Goal: Information Seeking & Learning: Learn about a topic

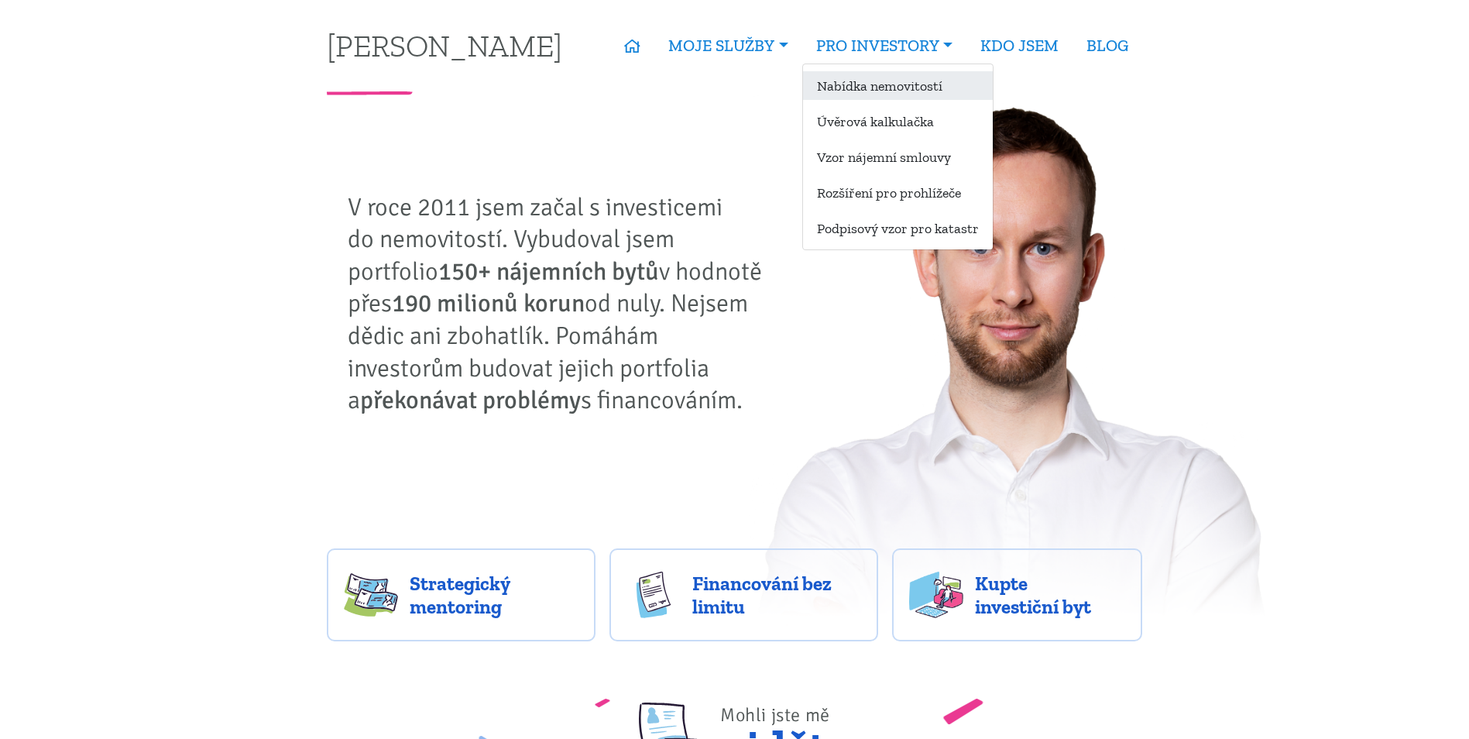
click at [895, 95] on link "Nabídka nemovitostí" at bounding box center [898, 85] width 190 height 29
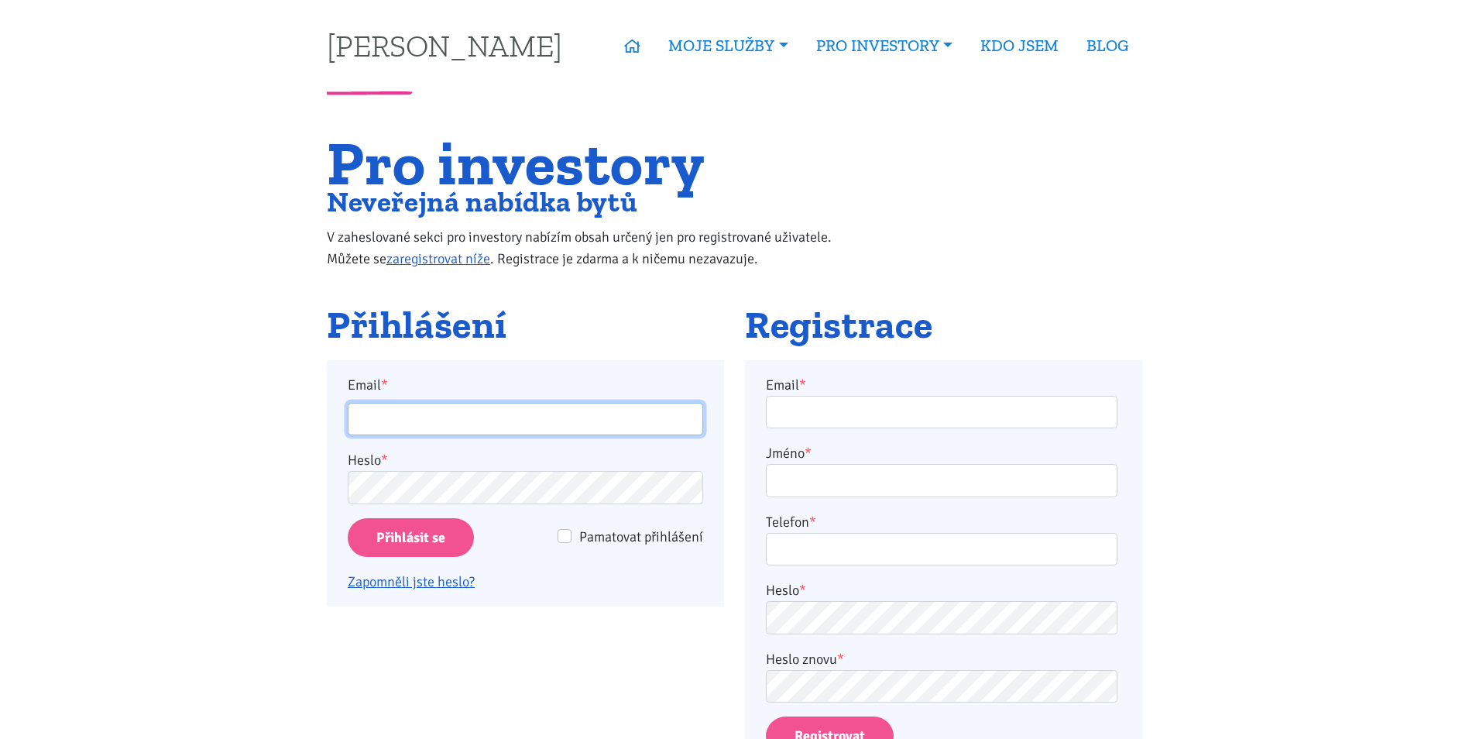
click at [523, 421] on input "Email *" at bounding box center [526, 419] width 356 height 33
type input "martinjakl88@gmail.com"
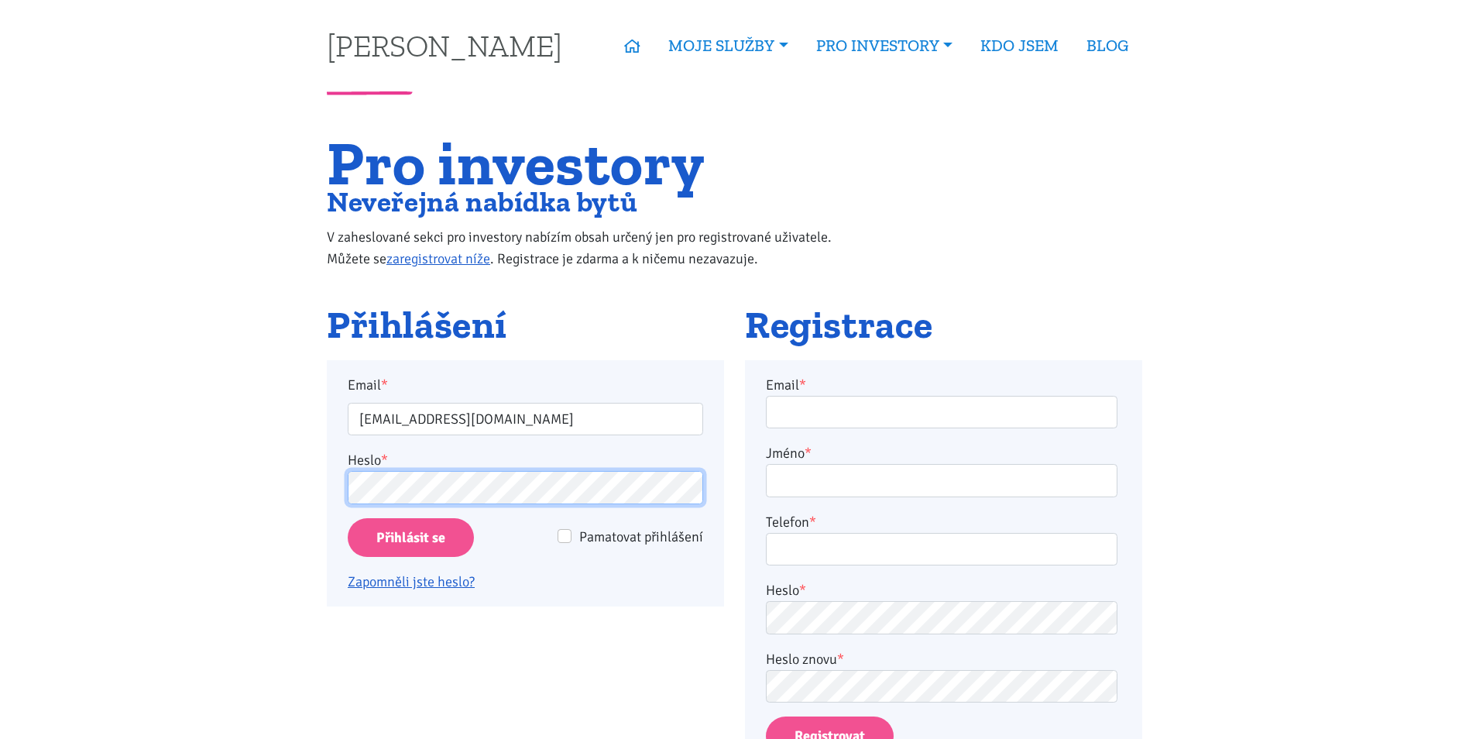
click at [348, 518] on input "Přihlásit se" at bounding box center [411, 538] width 126 height 40
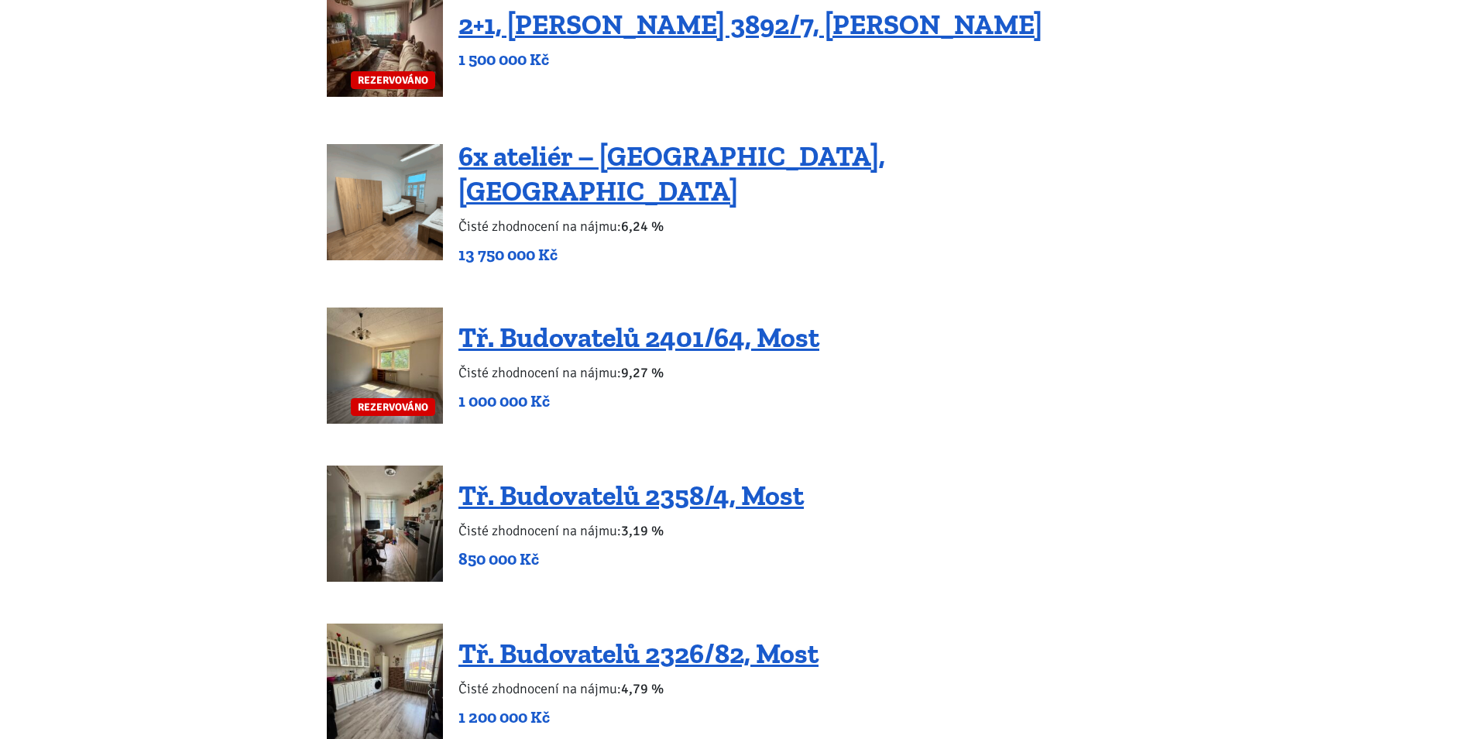
scroll to position [1317, 0]
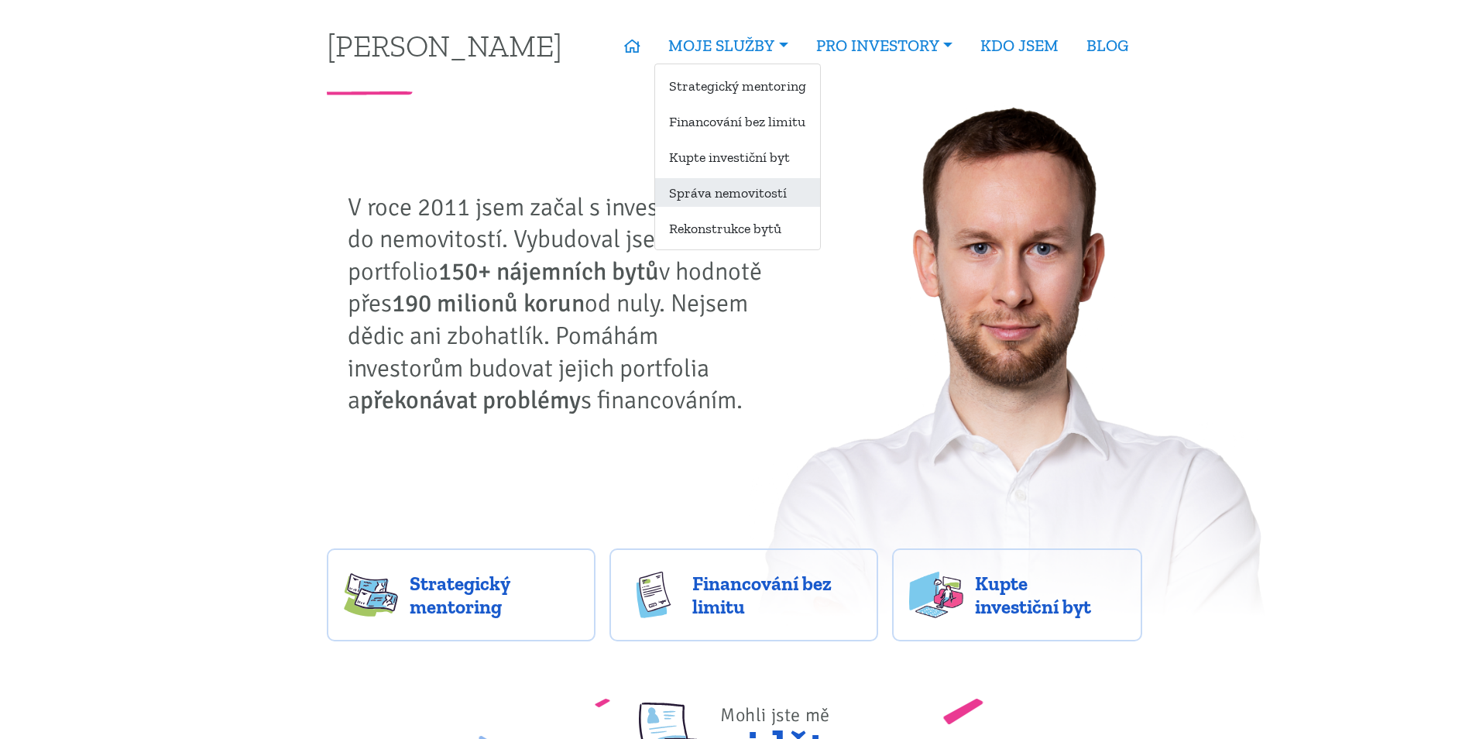
click at [797, 185] on link "Správa nemovitostí" at bounding box center [737, 192] width 165 height 29
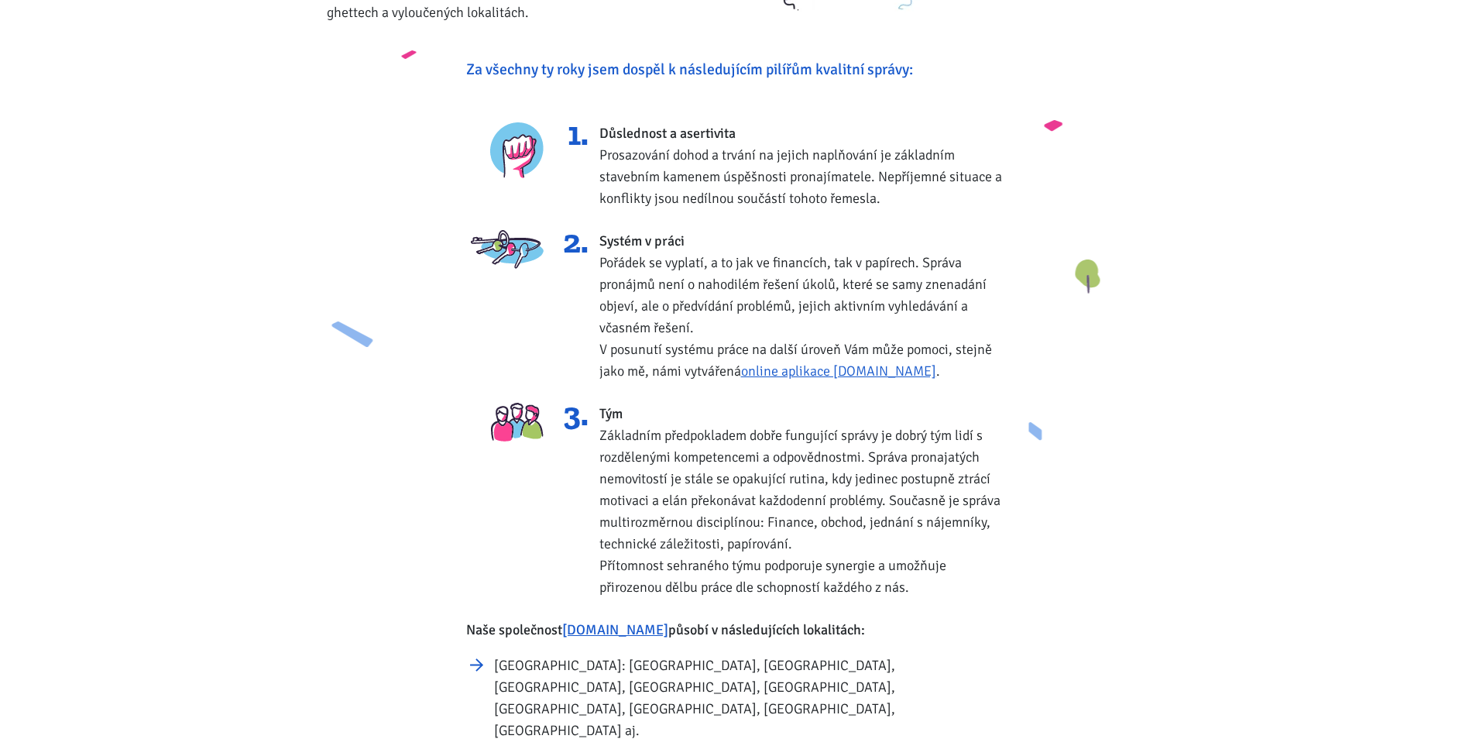
scroll to position [387, 0]
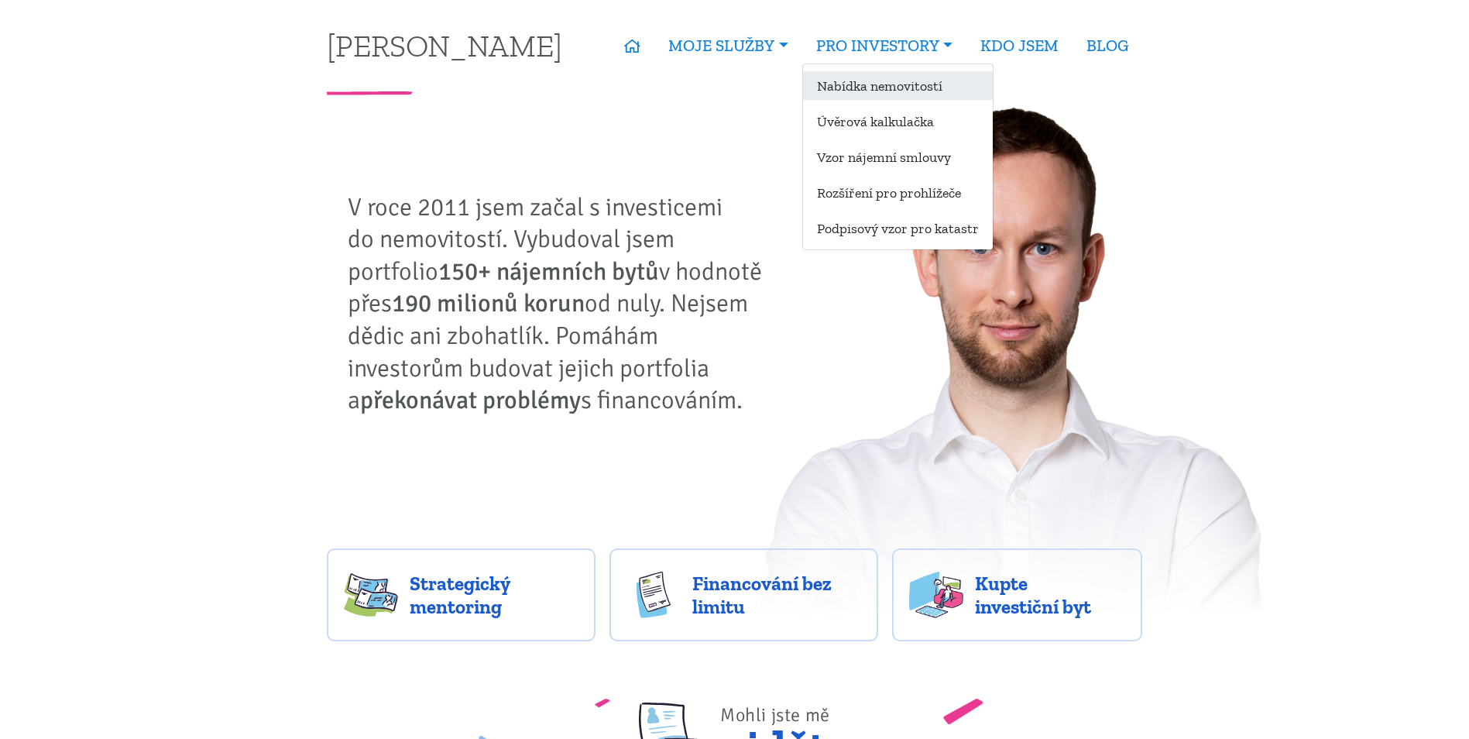
click at [896, 97] on link "Nabídka nemovitostí" at bounding box center [898, 85] width 190 height 29
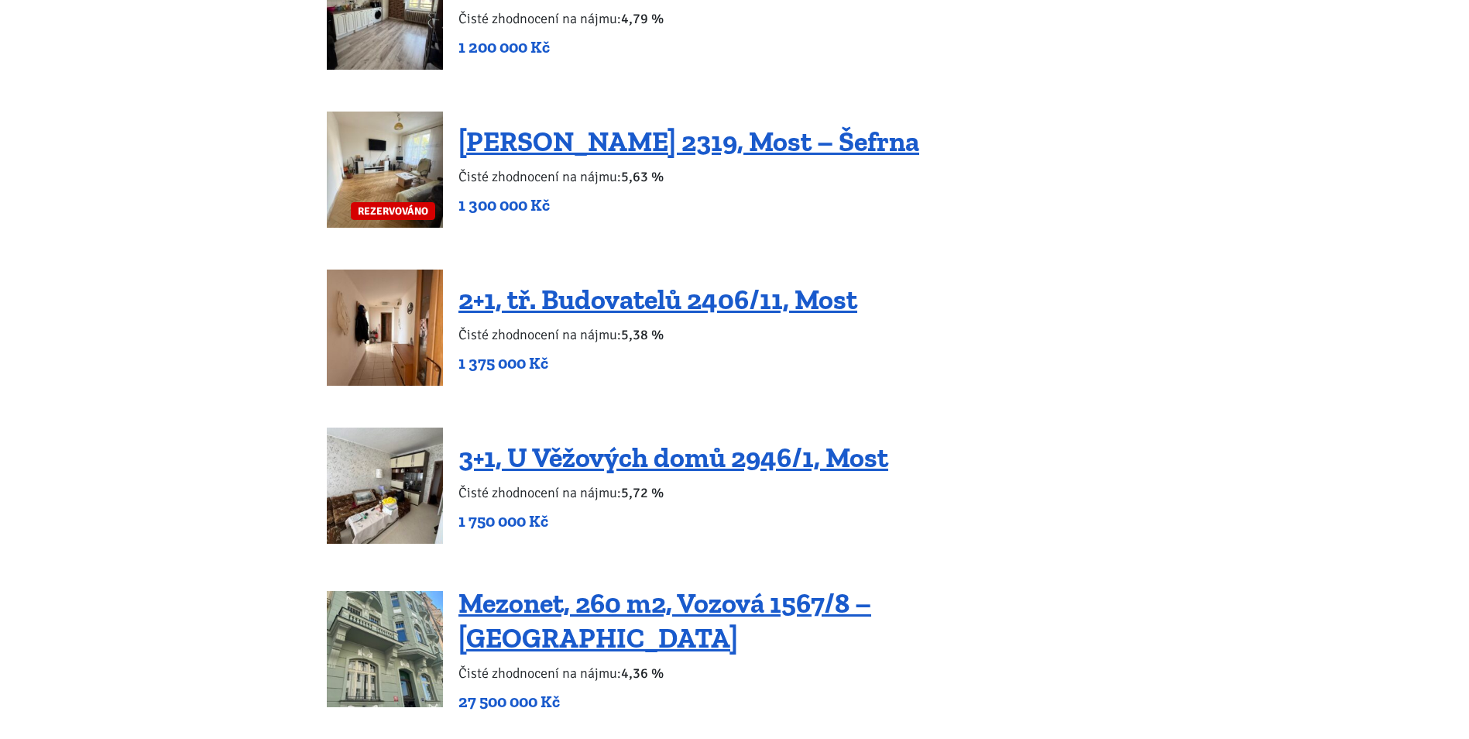
scroll to position [1859, 0]
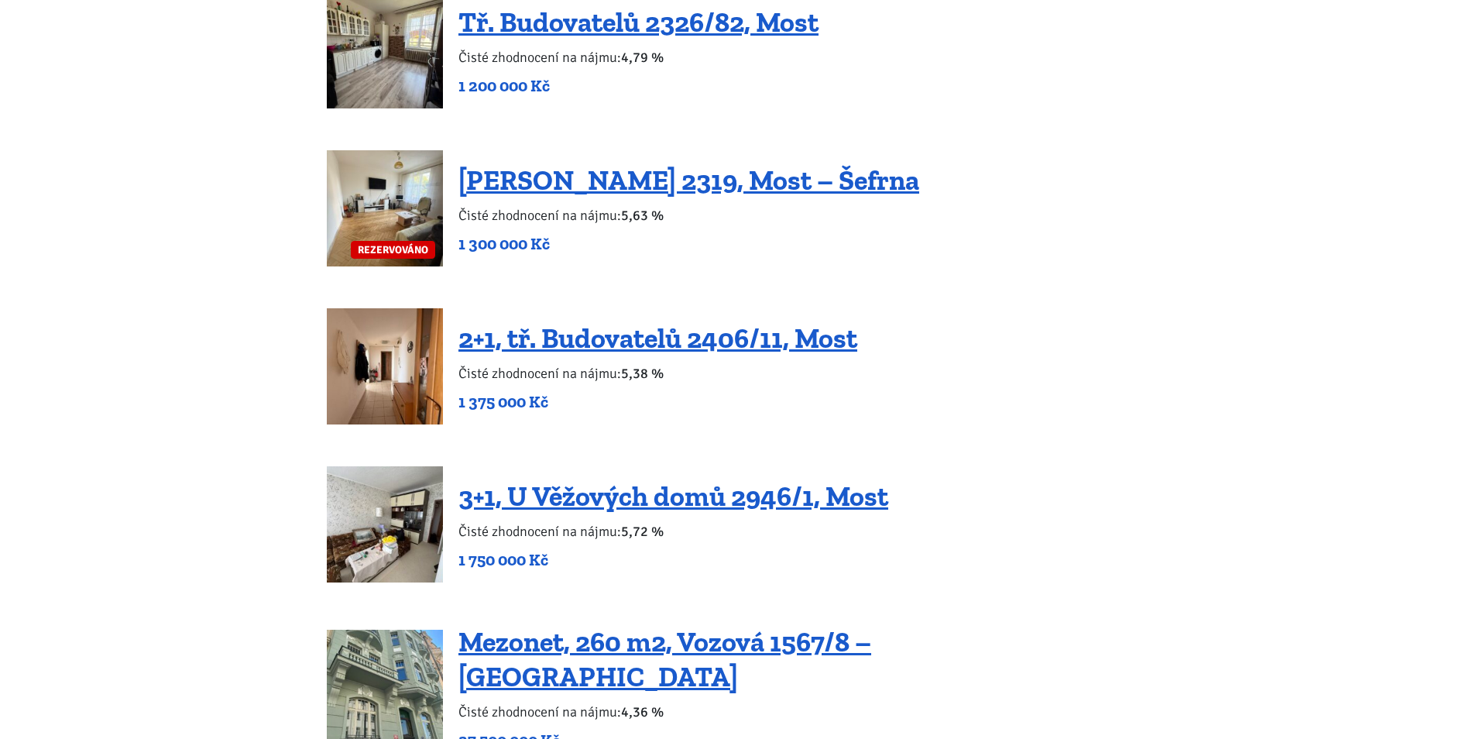
drag, startPoint x: 598, startPoint y: 476, endPoint x: 617, endPoint y: 409, distance: 69.4
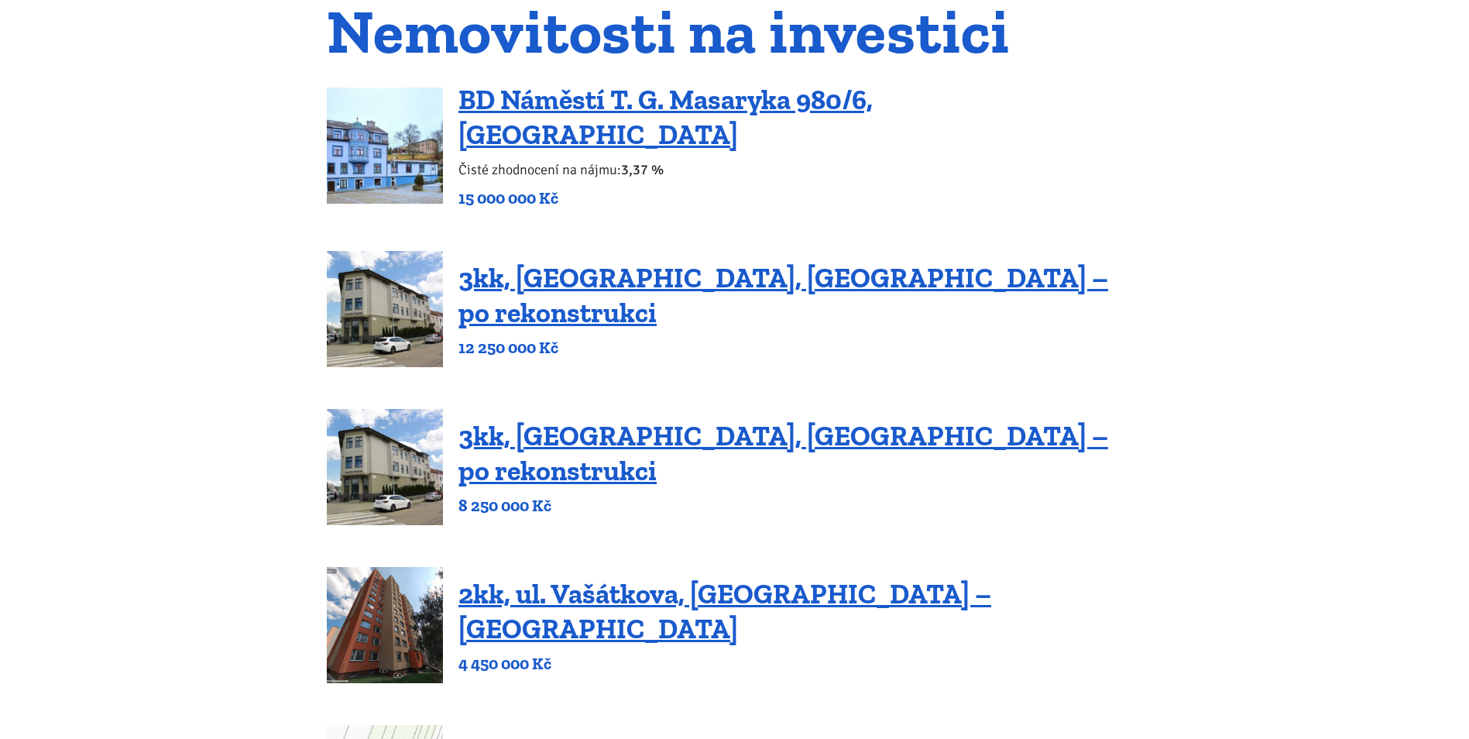
scroll to position [0, 0]
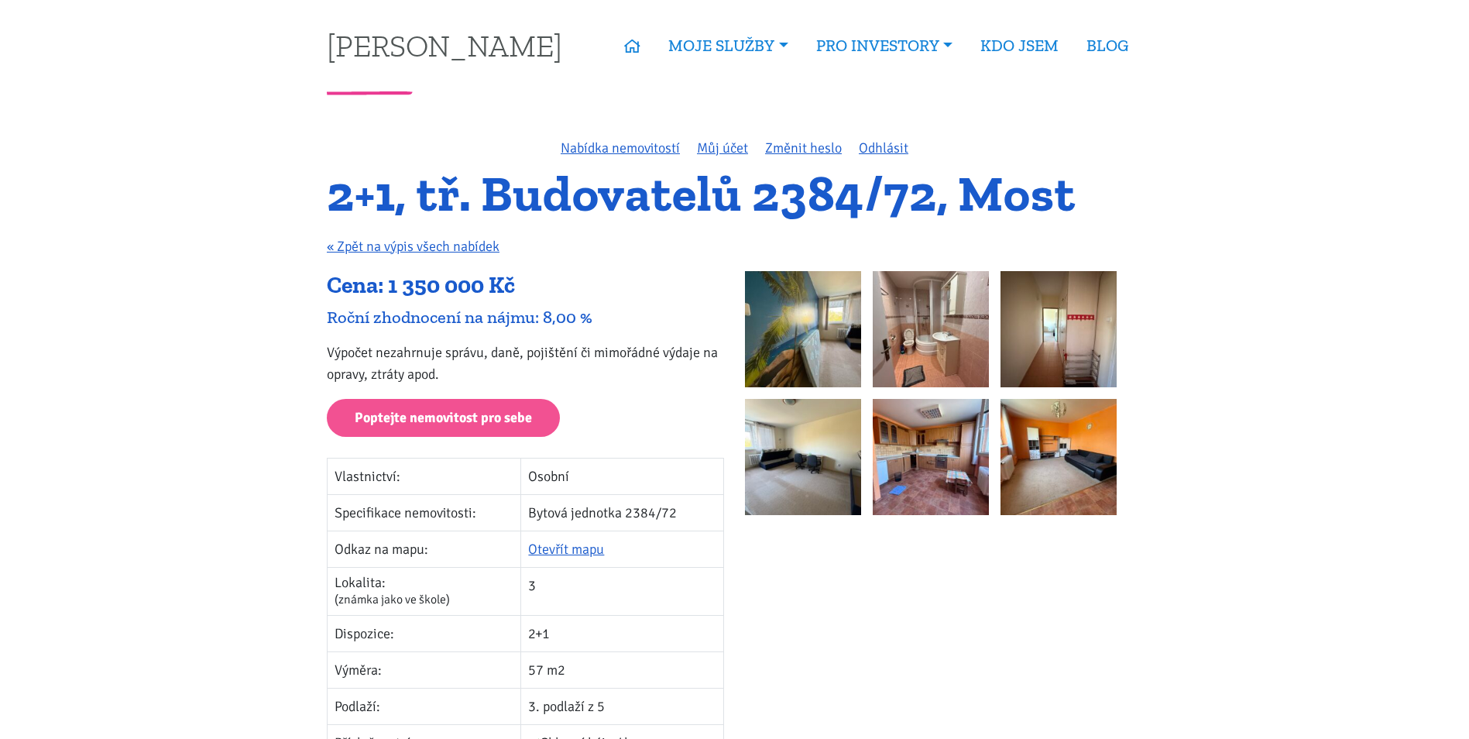
click at [810, 315] on img at bounding box center [803, 329] width 116 height 116
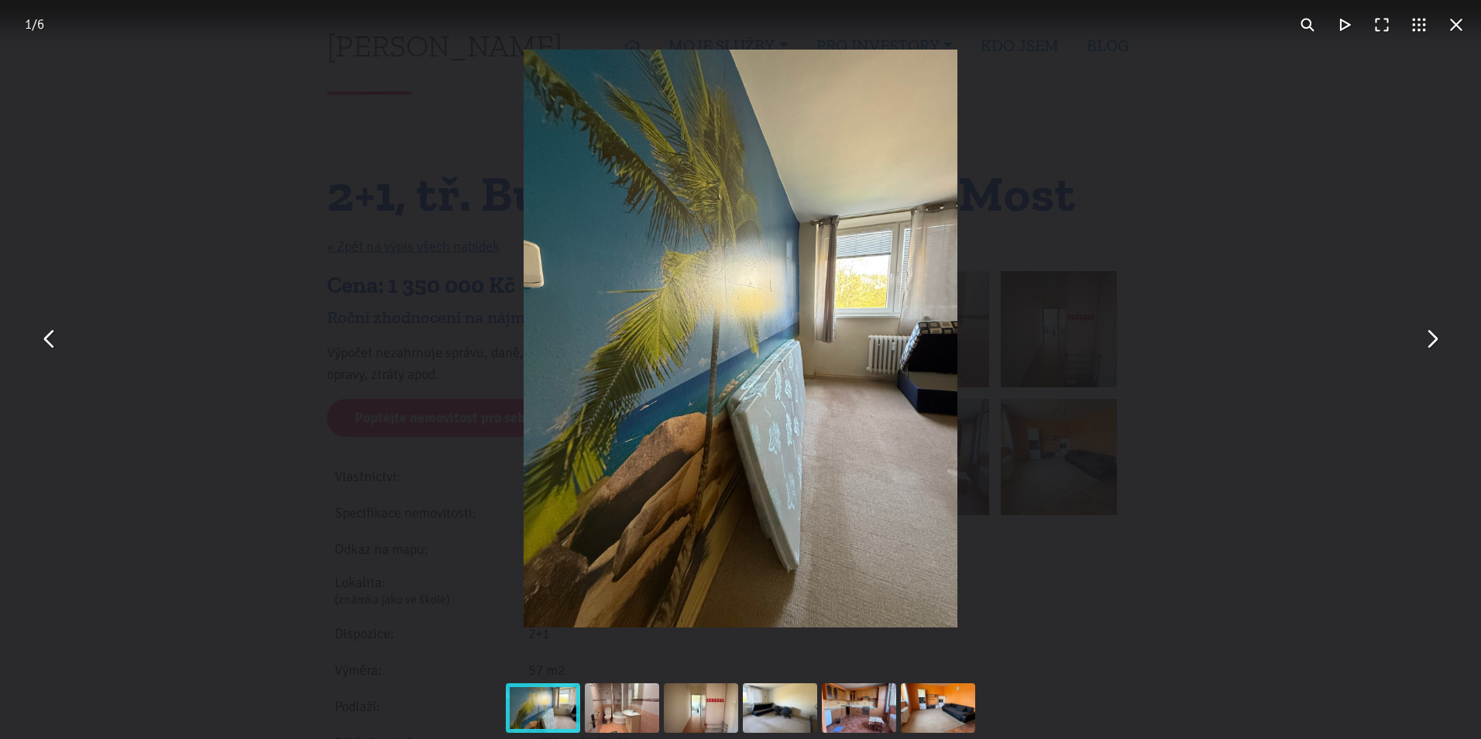
click at [1439, 351] on button "You can close this modal content with the ESC key" at bounding box center [1431, 338] width 37 height 37
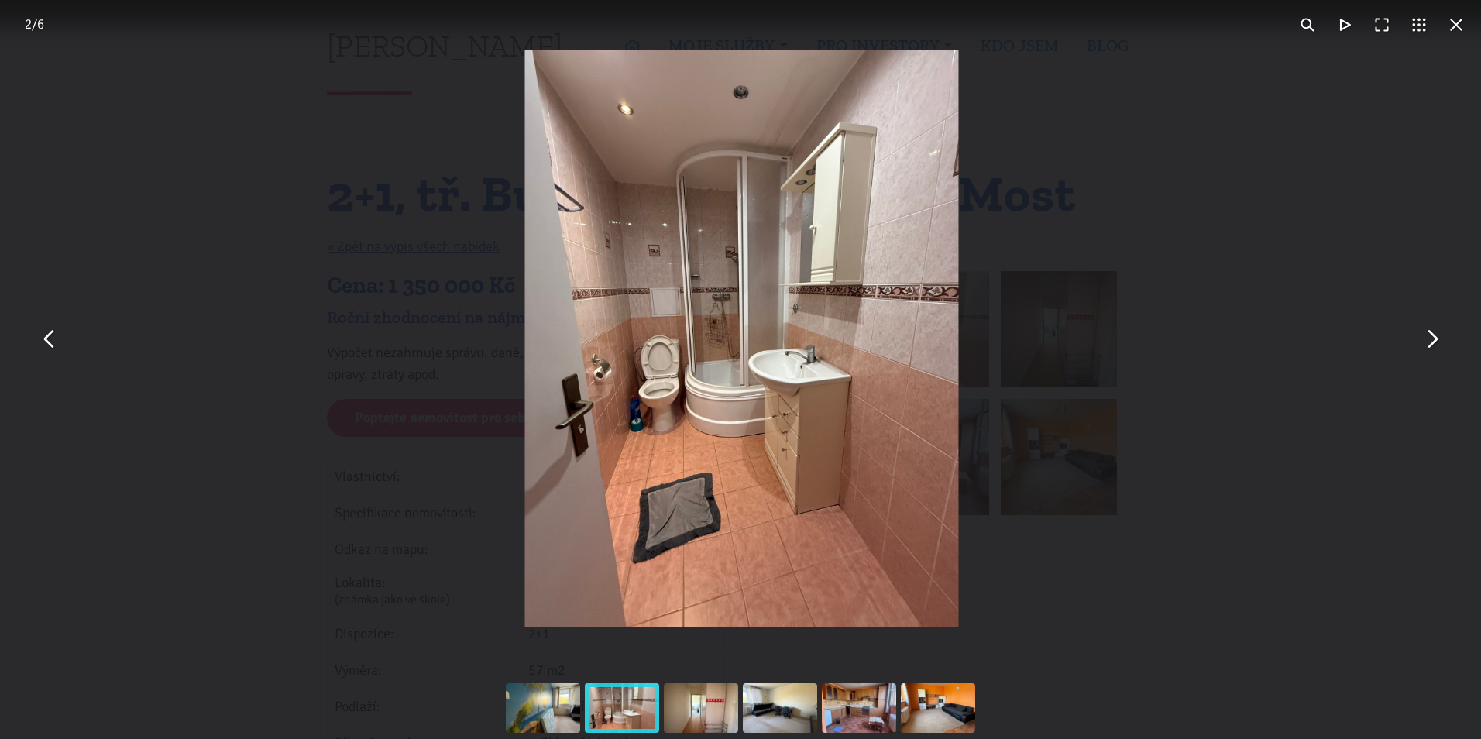
click at [1425, 343] on button "You can close this modal content with the ESC key" at bounding box center [1431, 338] width 37 height 37
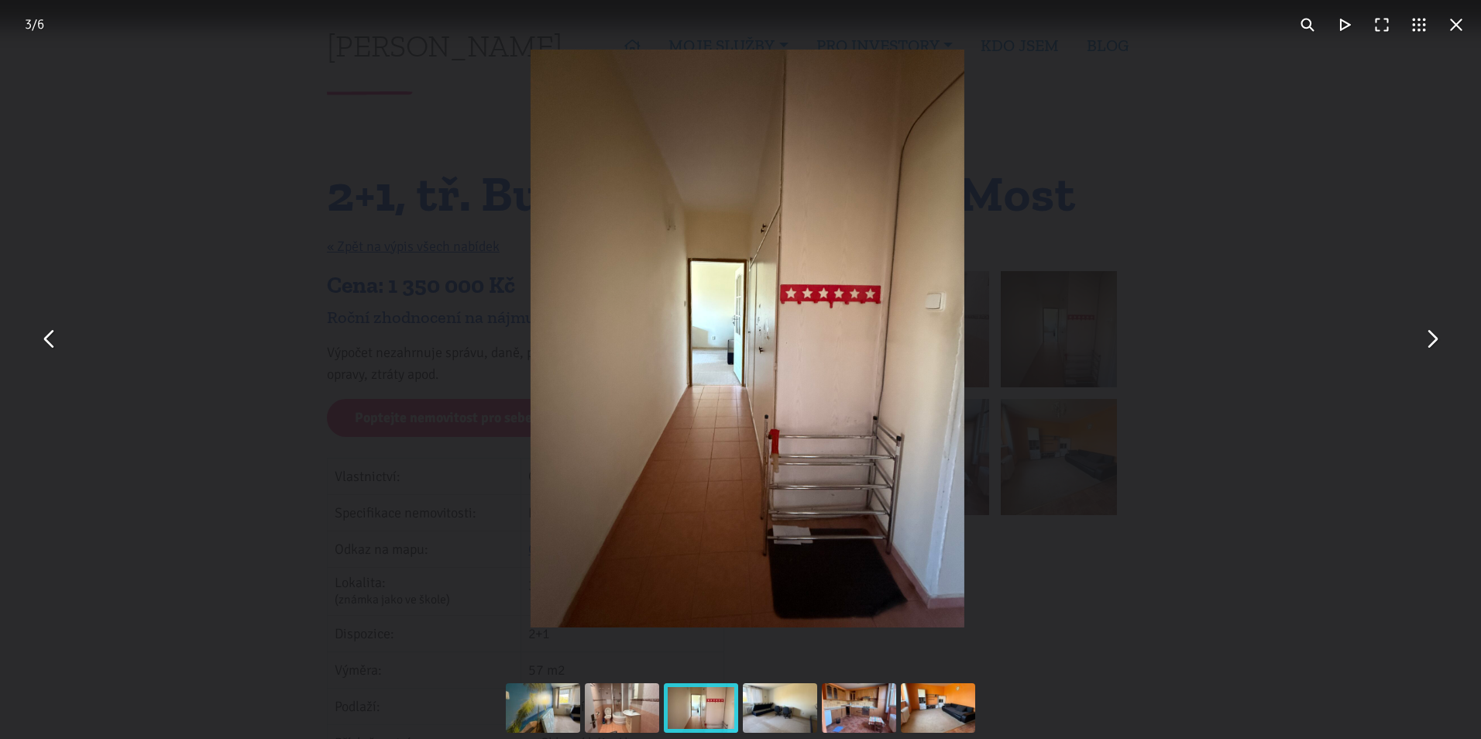
click at [1425, 343] on button "You can close this modal content with the ESC key" at bounding box center [1431, 338] width 37 height 37
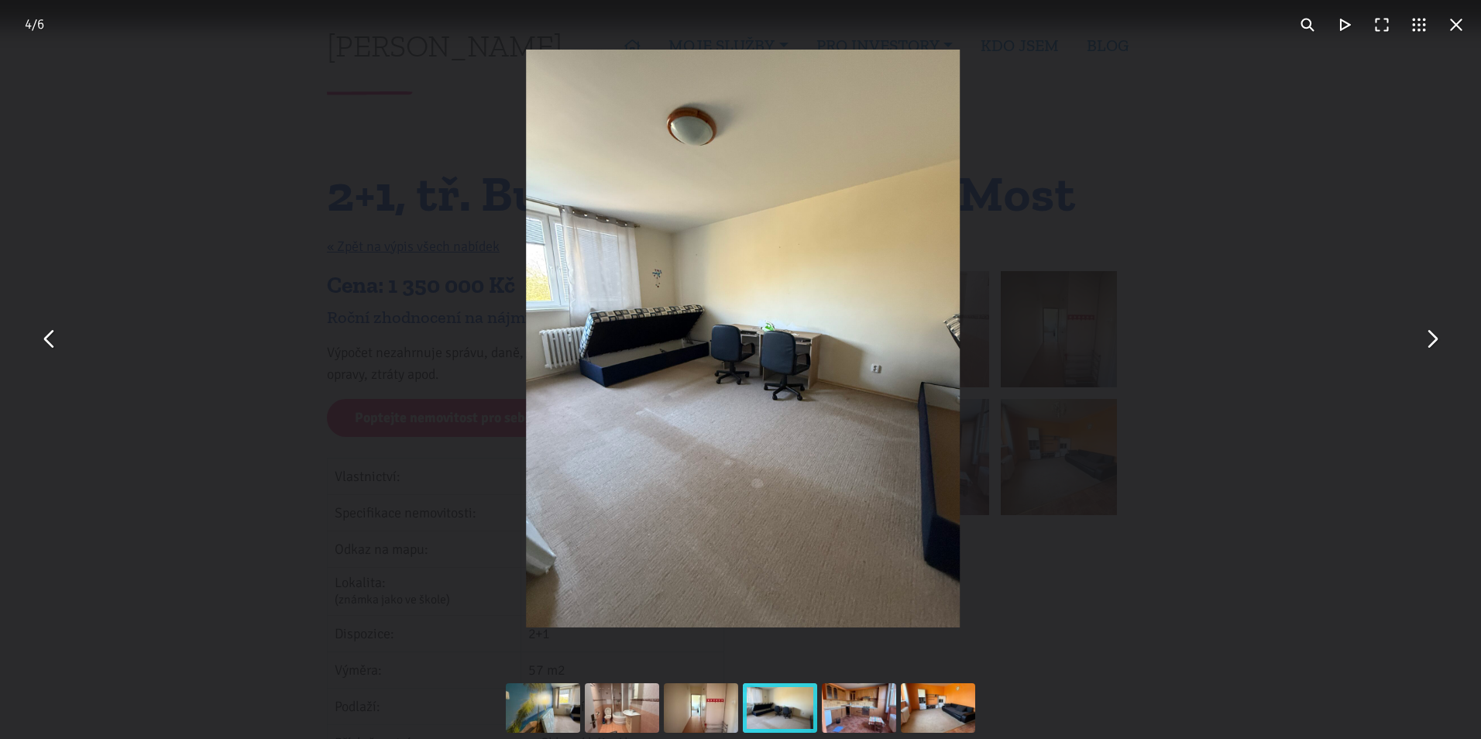
click at [1425, 343] on button "You can close this modal content with the ESC key" at bounding box center [1431, 338] width 37 height 37
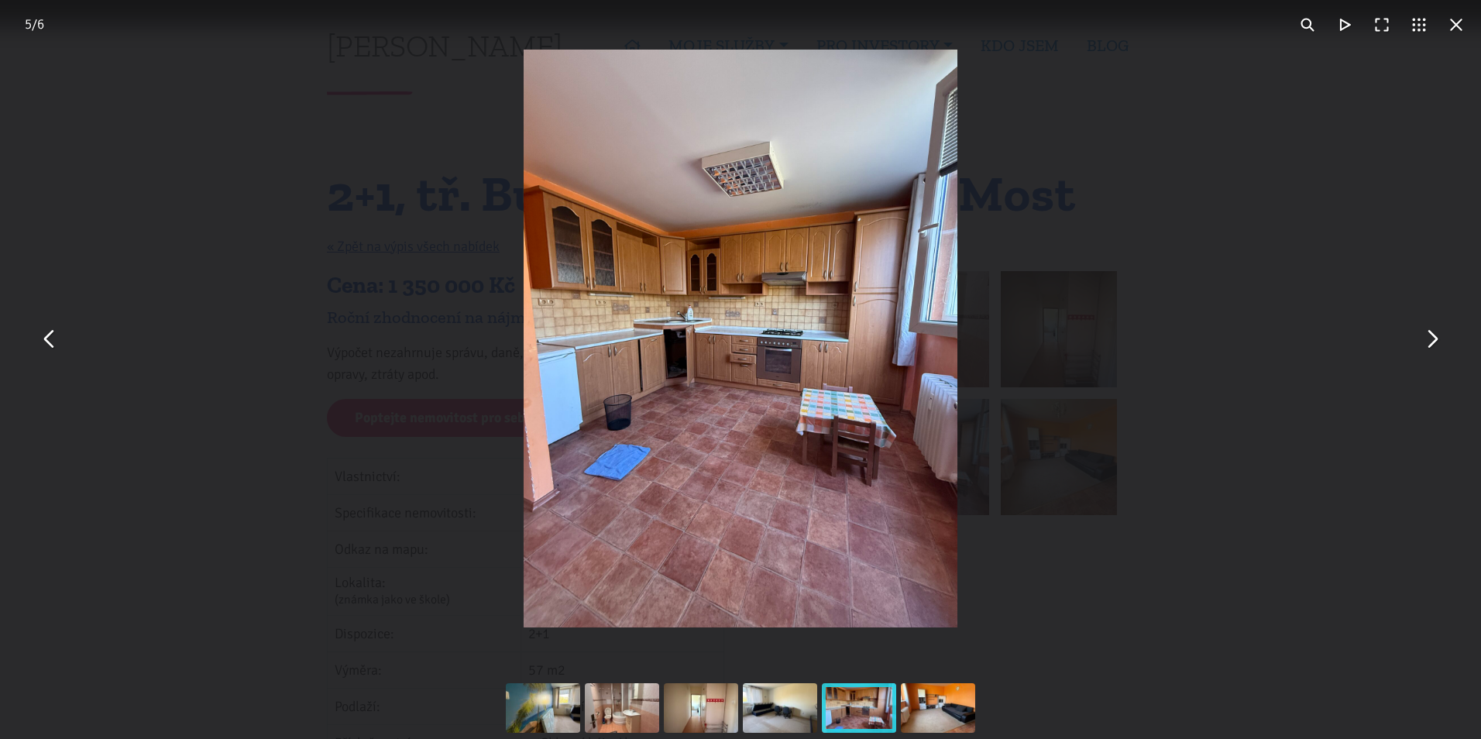
click at [1425, 343] on button "You can close this modal content with the ESC key" at bounding box center [1431, 338] width 37 height 37
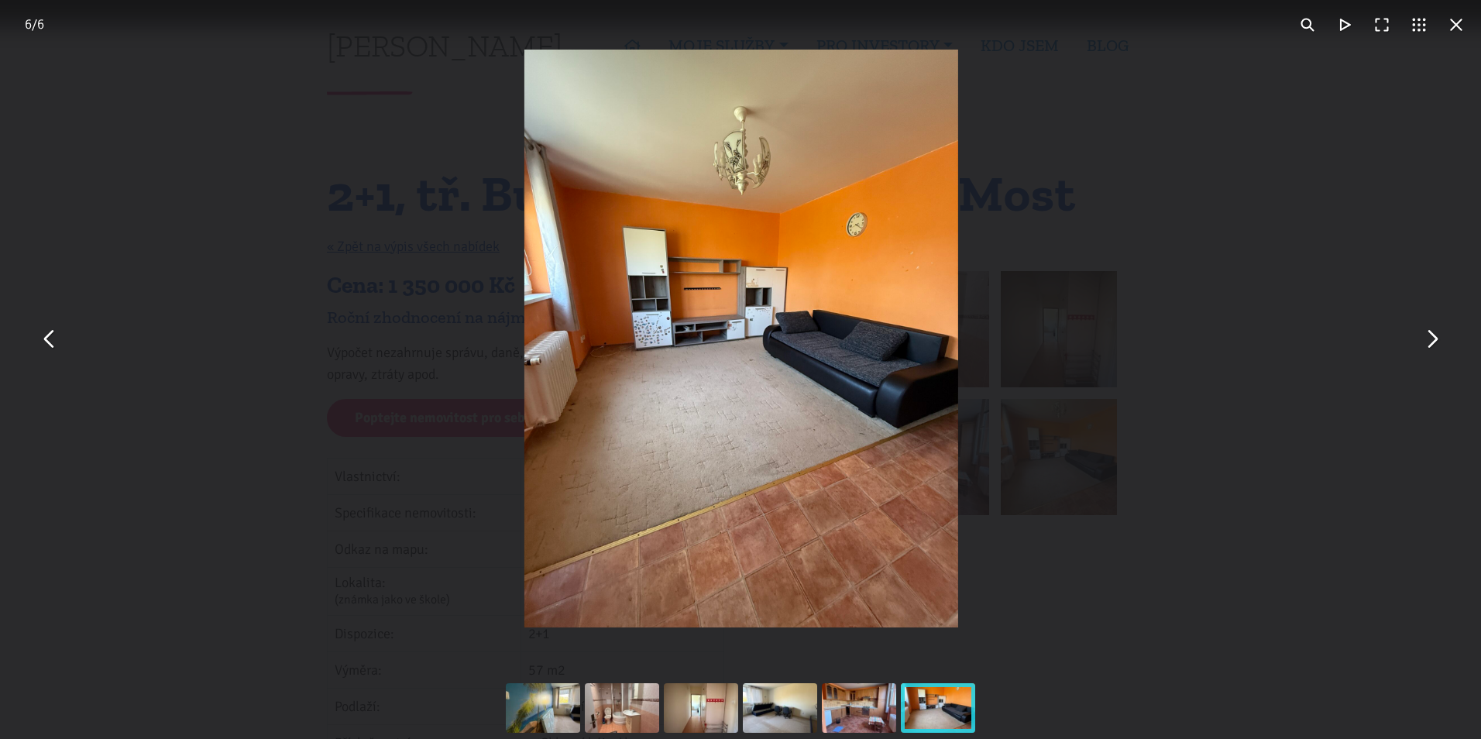
click at [1425, 343] on button "You can close this modal content with the ESC key" at bounding box center [1431, 338] width 37 height 37
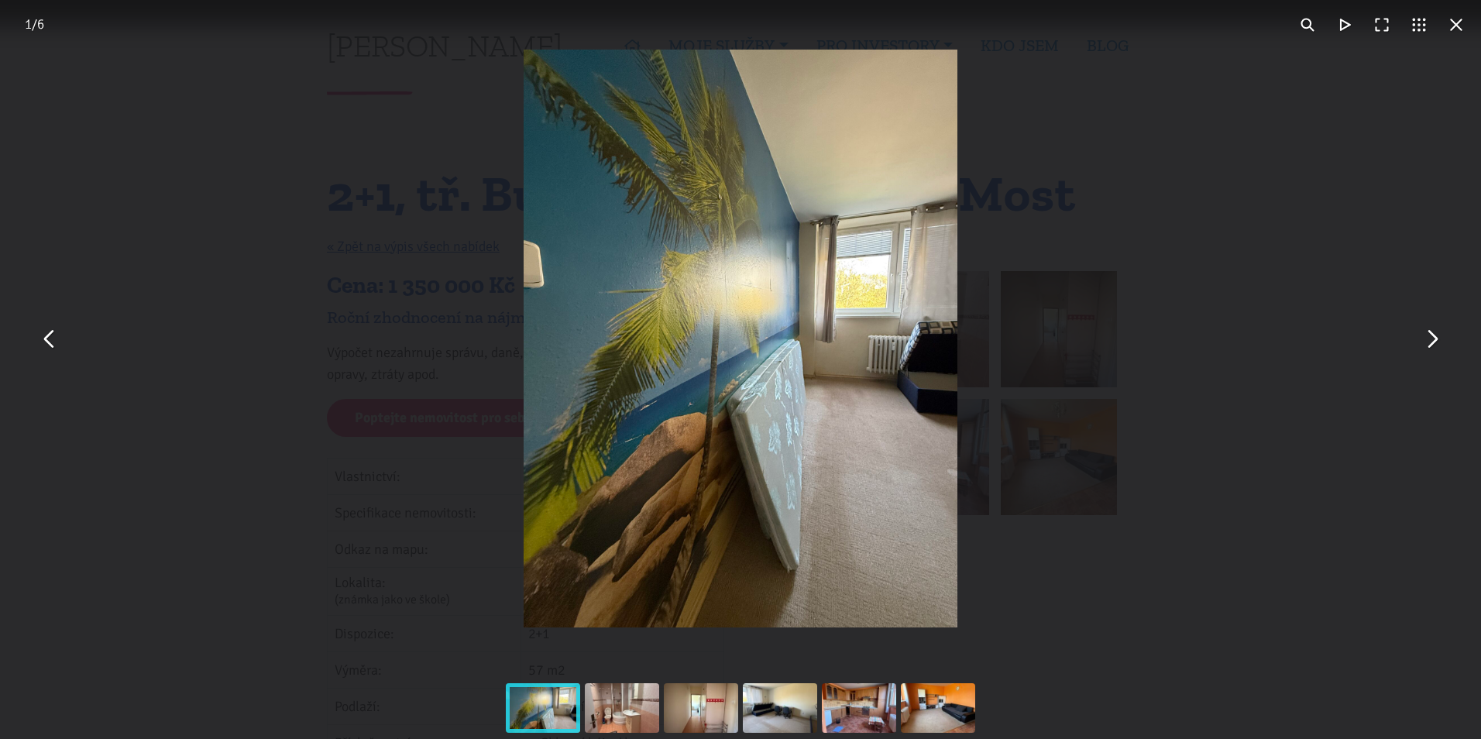
click at [1346, 281] on div "You can close this modal content with the ESC key" at bounding box center [740, 338] width 1481 height 677
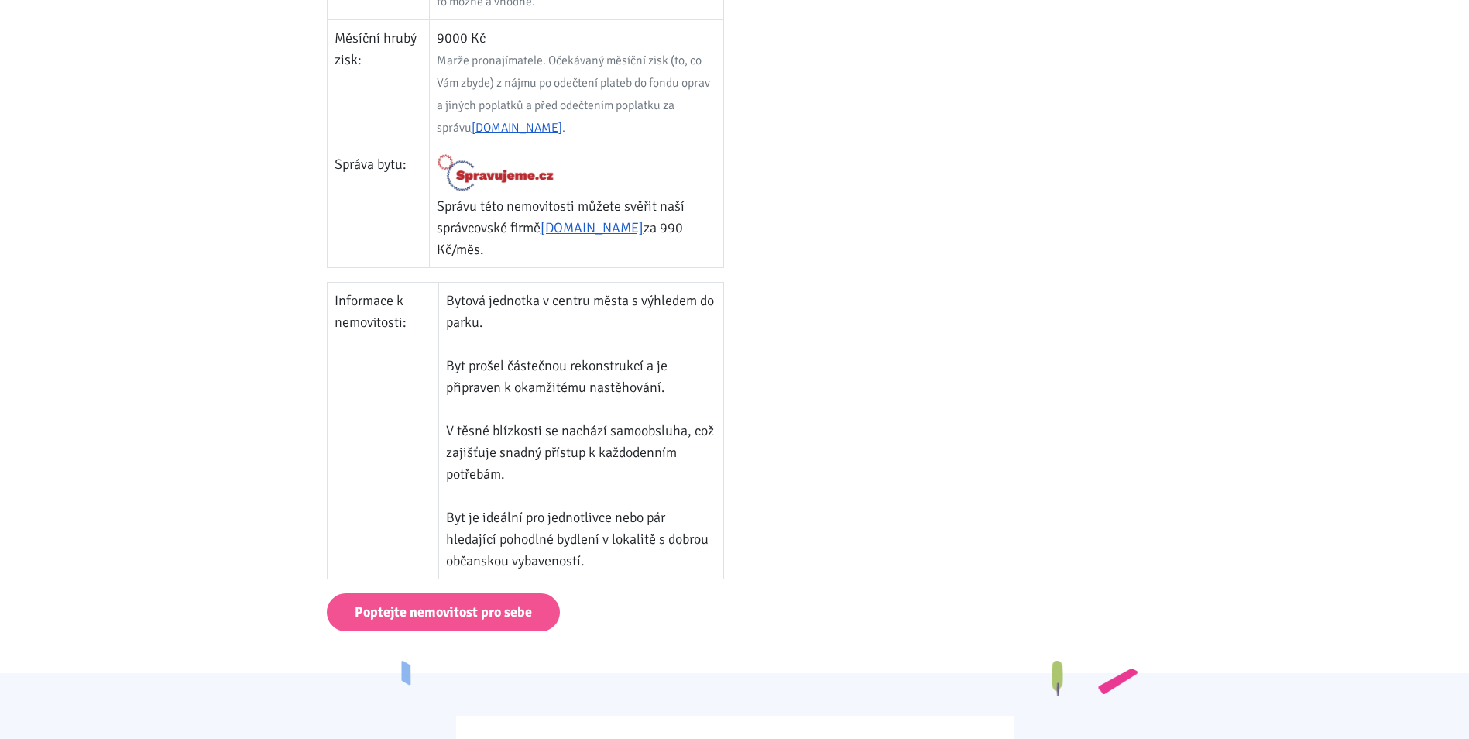
scroll to position [852, 0]
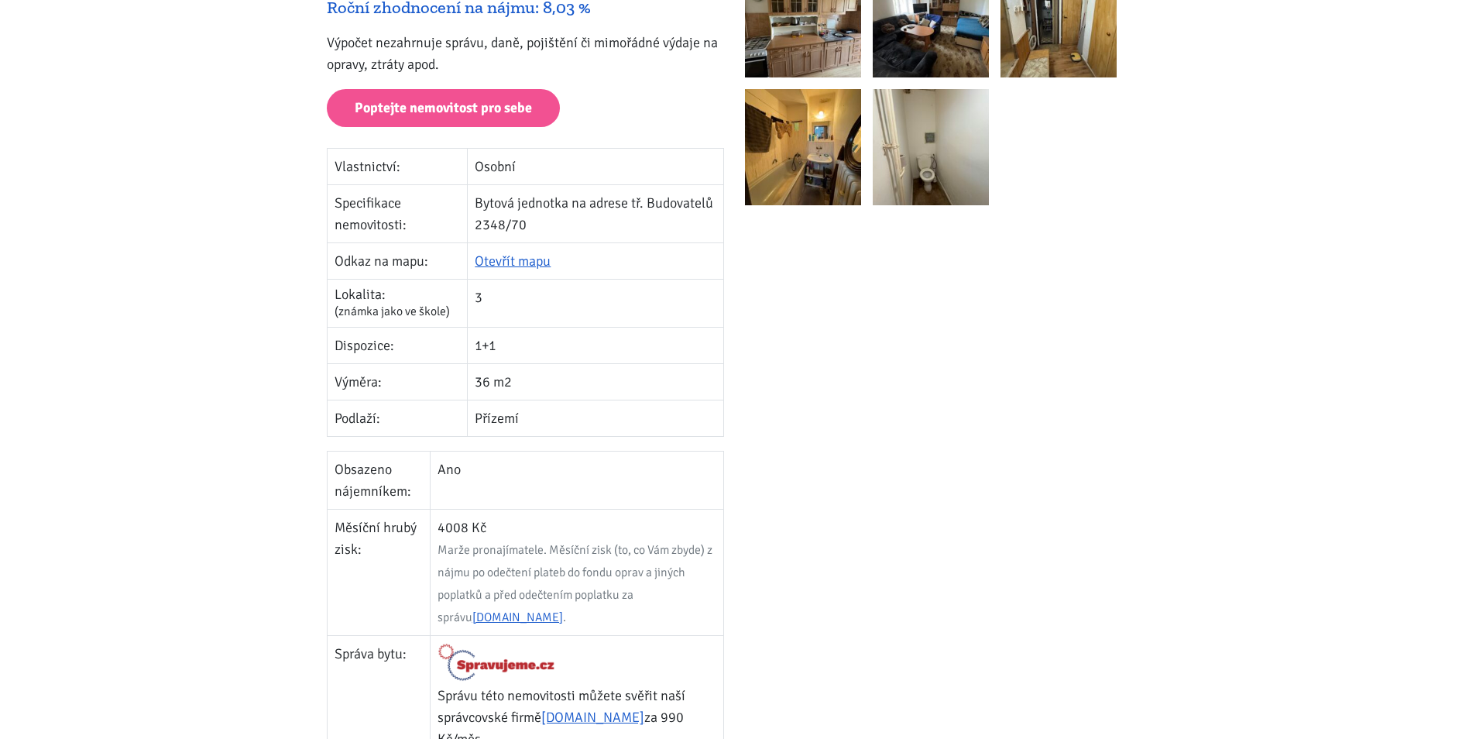
scroll to position [77, 0]
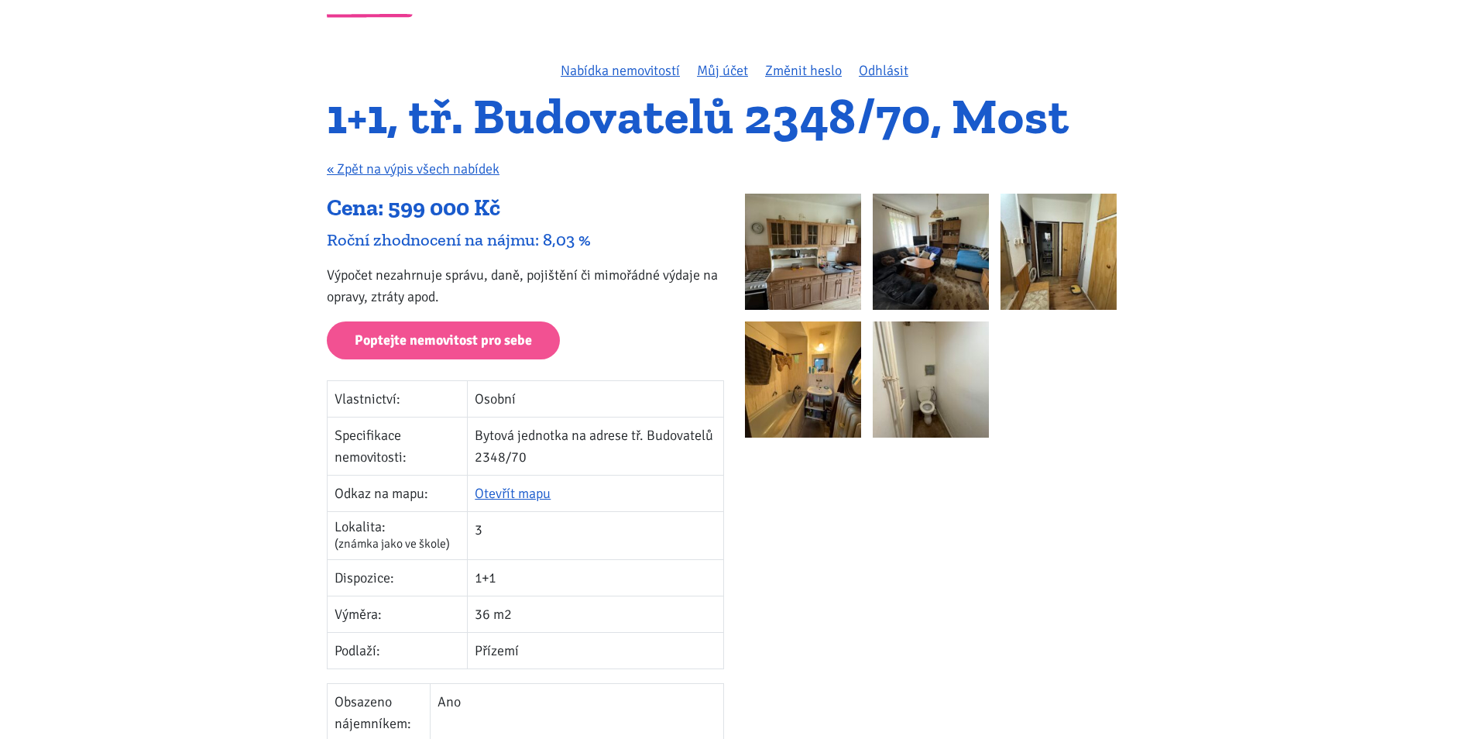
click at [800, 248] on img at bounding box center [803, 252] width 116 height 116
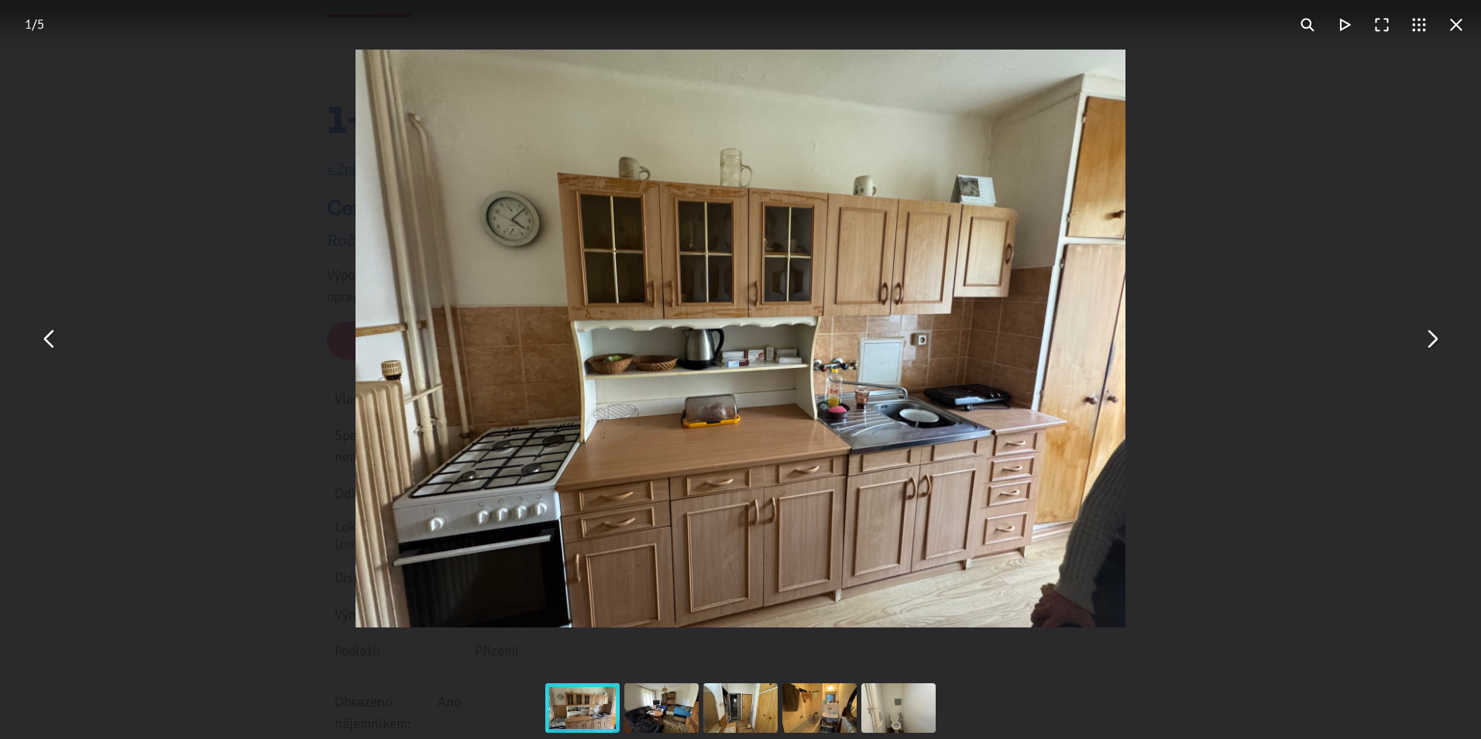
click at [1427, 346] on button "You can close this modal content with the ESC key" at bounding box center [1431, 338] width 37 height 37
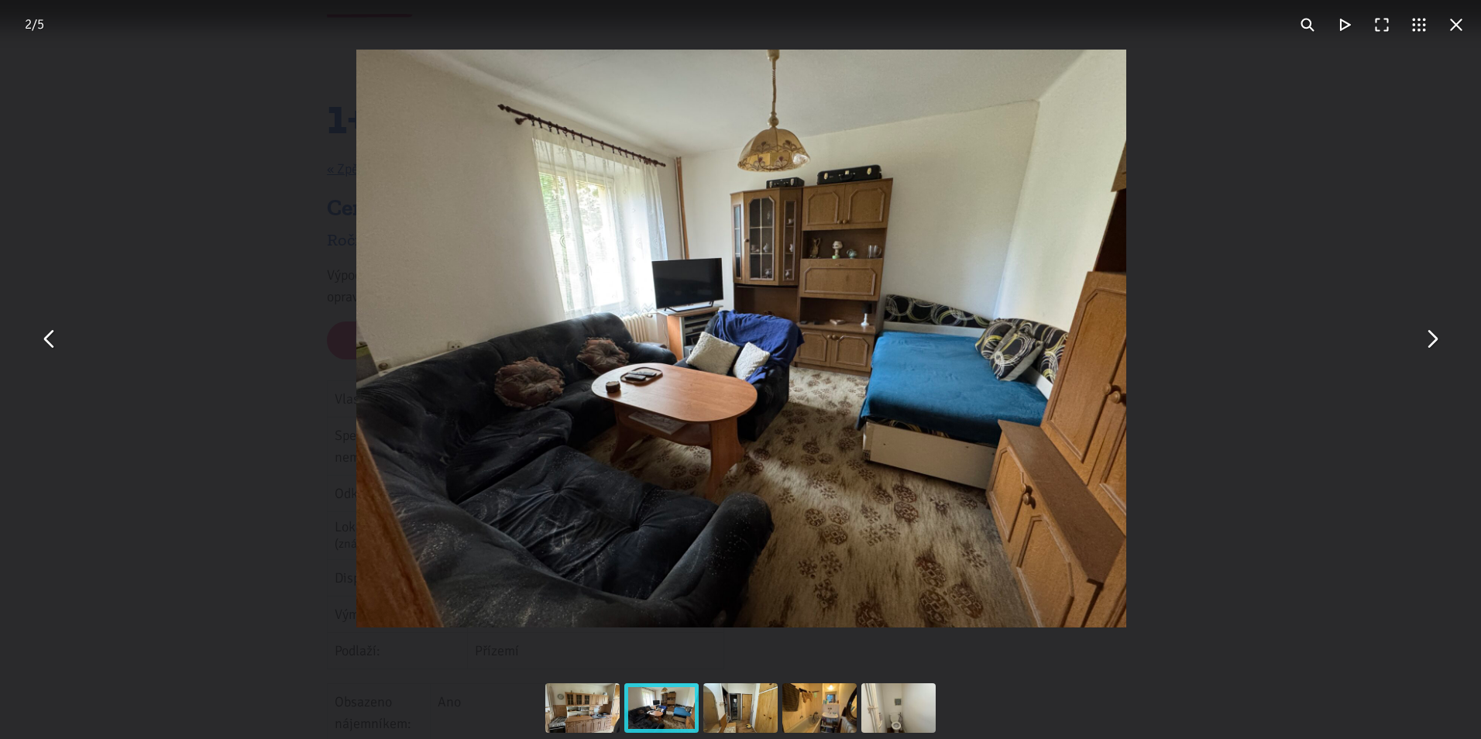
click at [1427, 346] on button "You can close this modal content with the ESC key" at bounding box center [1431, 338] width 37 height 37
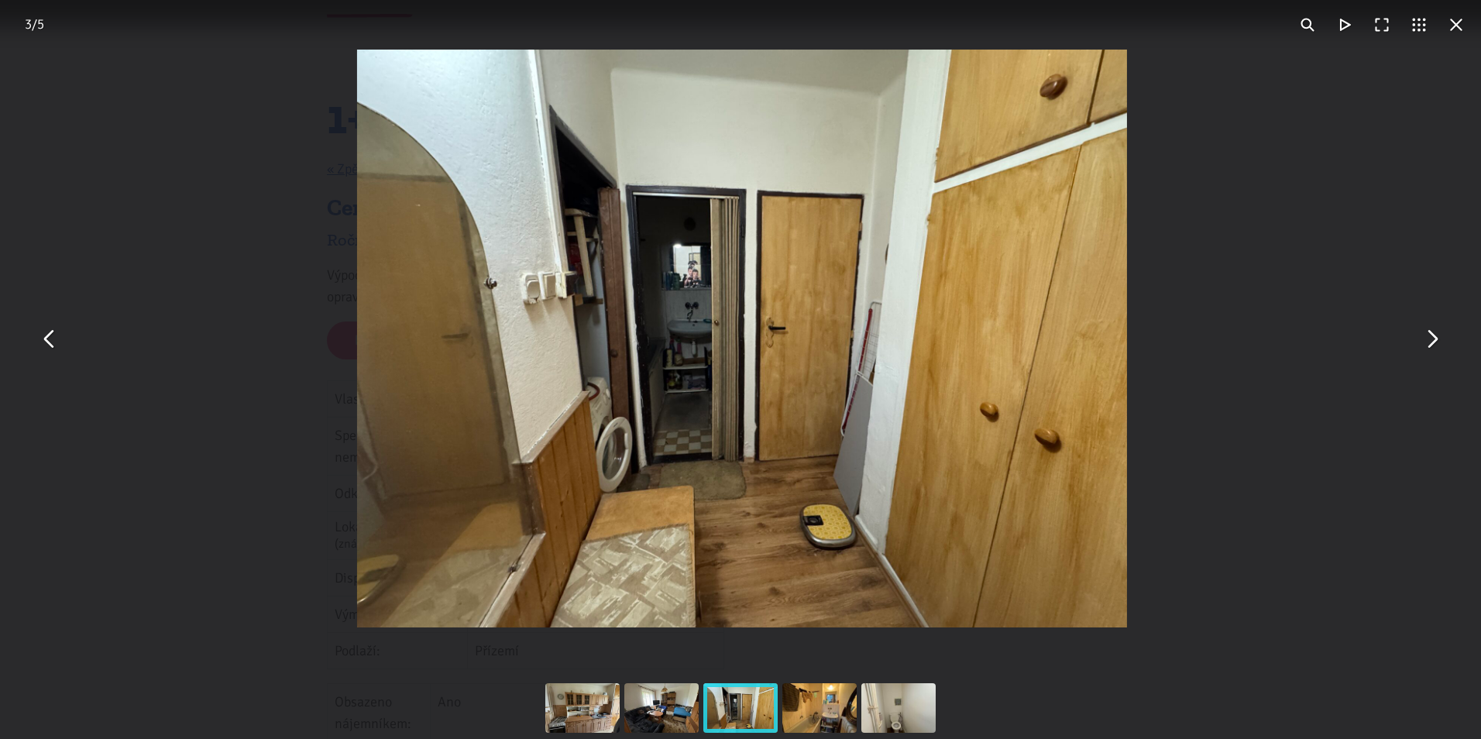
click at [1427, 346] on button "You can close this modal content with the ESC key" at bounding box center [1431, 338] width 37 height 37
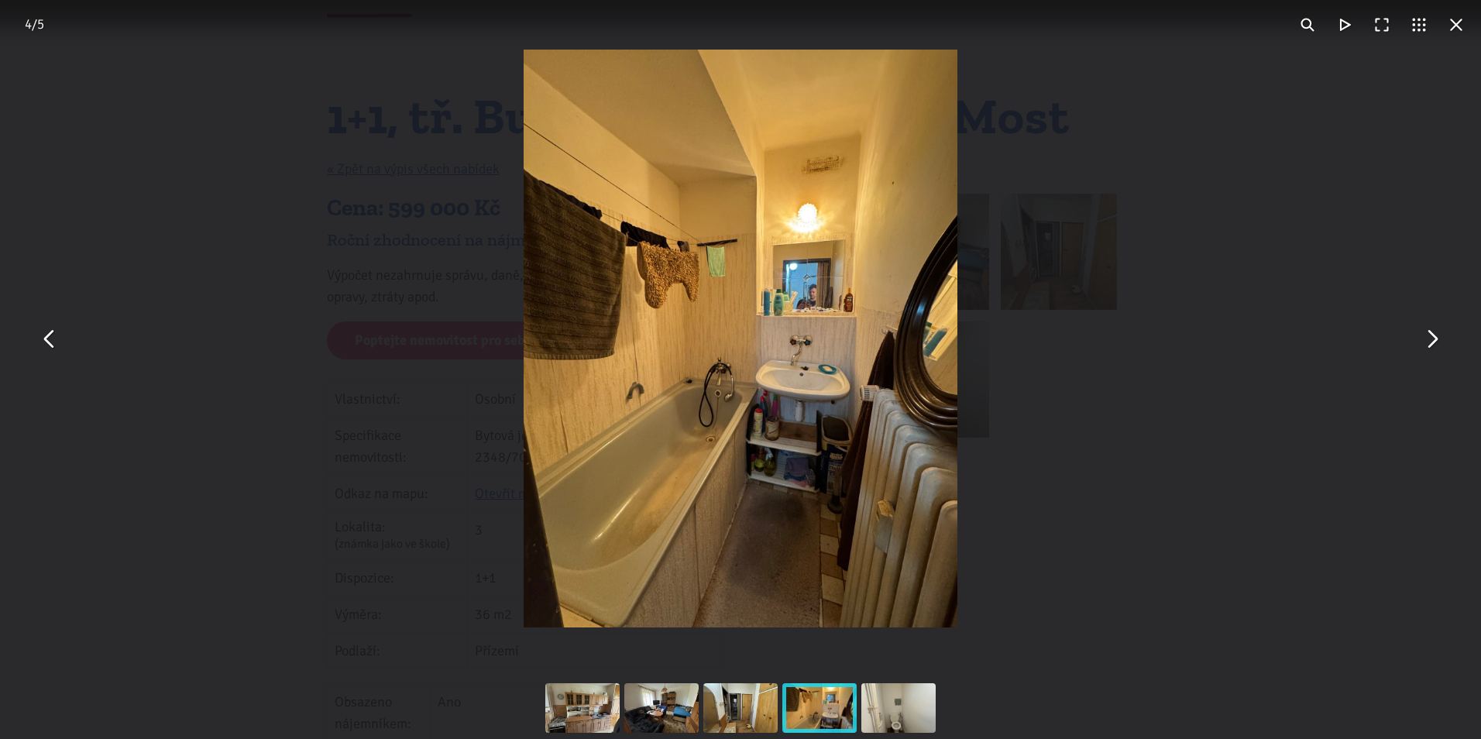
click at [1427, 346] on button "You can close this modal content with the ESC key" at bounding box center [1431, 338] width 37 height 37
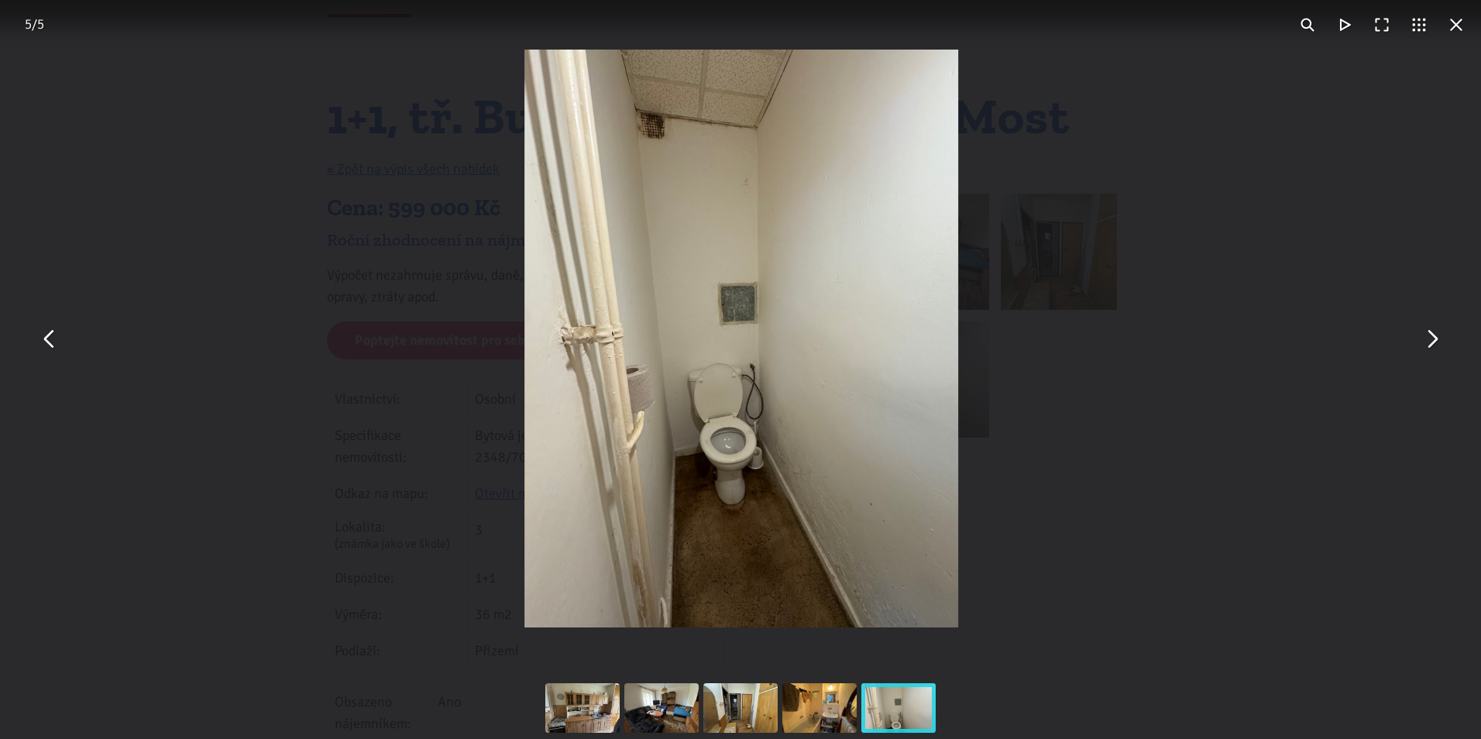
click at [1224, 321] on div "You can close this modal content with the ESC key" at bounding box center [741, 338] width 1481 height 677
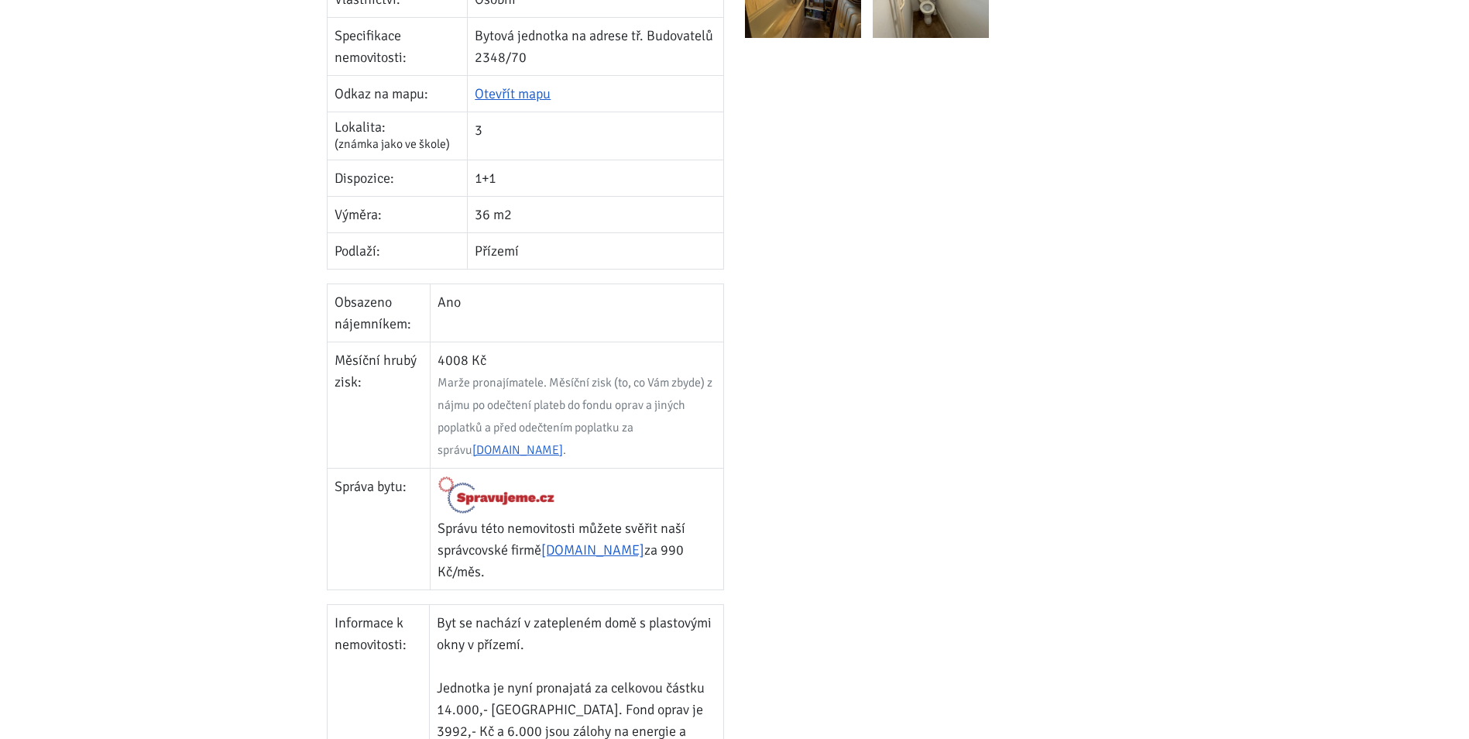
scroll to position [697, 0]
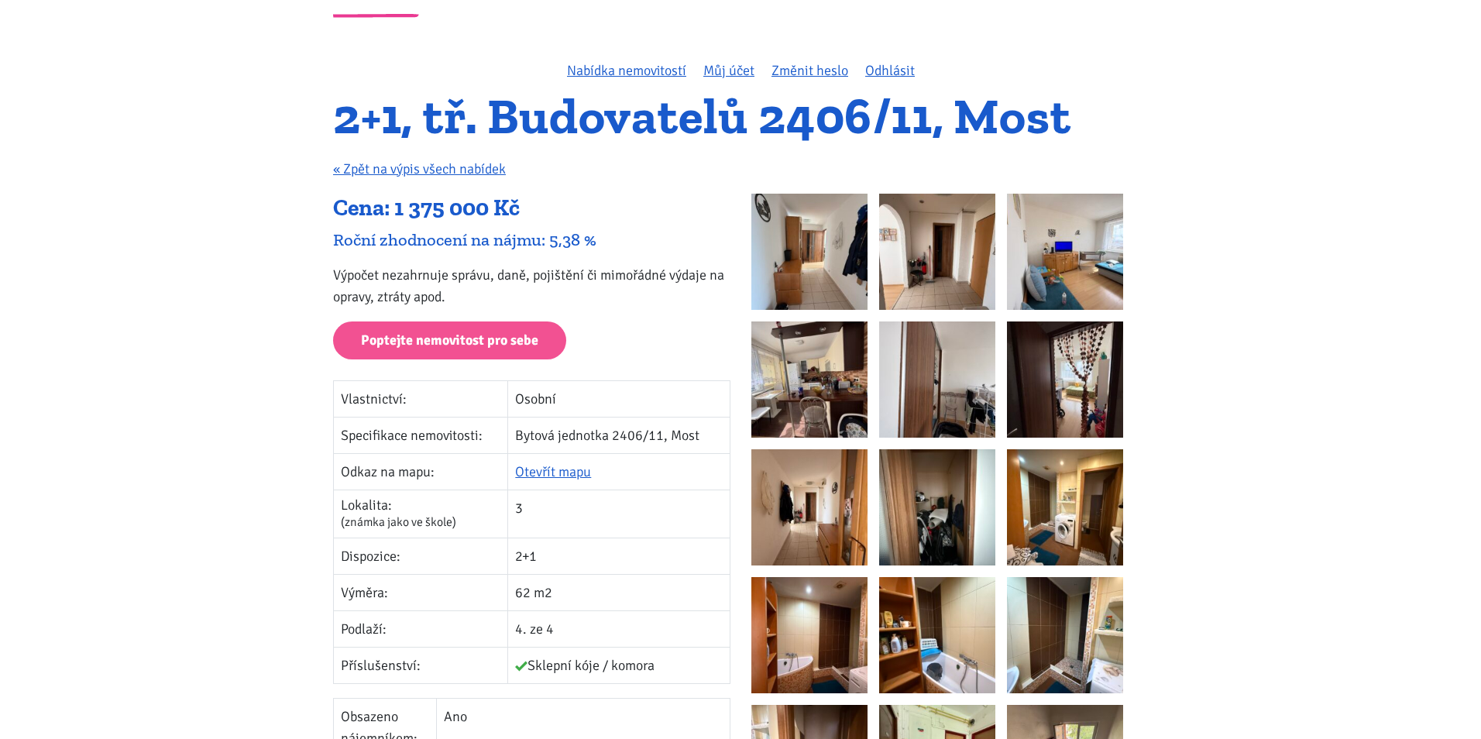
scroll to position [155, 0]
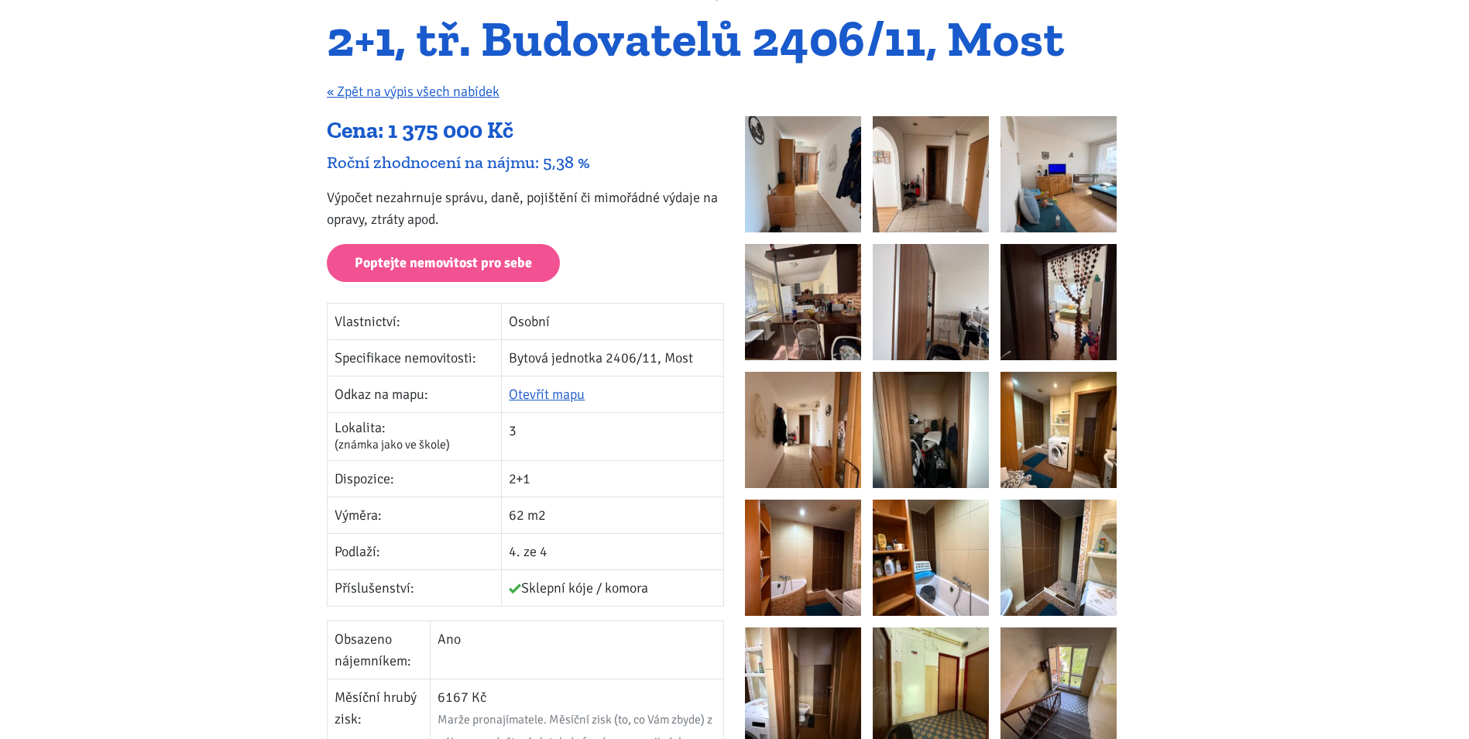
click at [828, 176] on img at bounding box center [803, 174] width 116 height 116
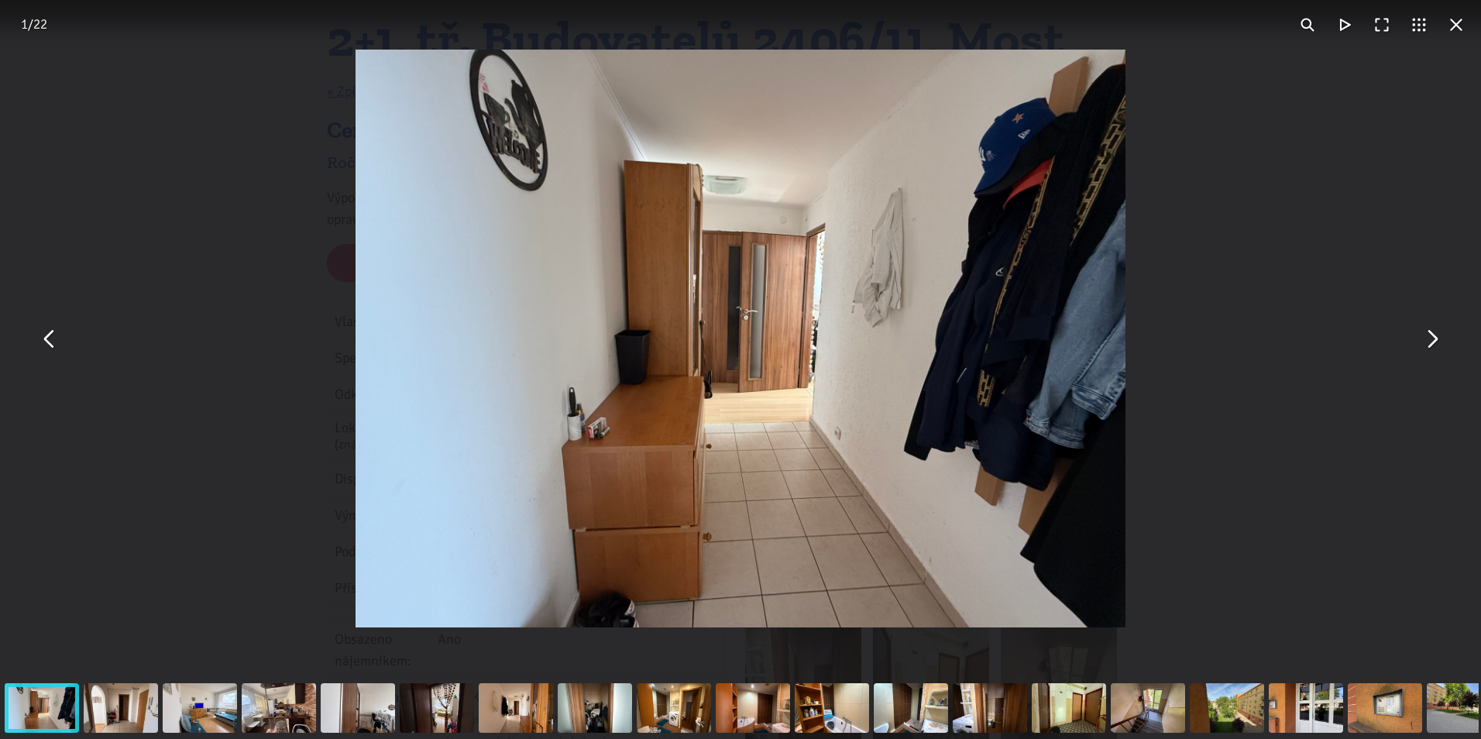
click at [1430, 345] on button "You can close this modal content with the ESC key" at bounding box center [1431, 338] width 37 height 37
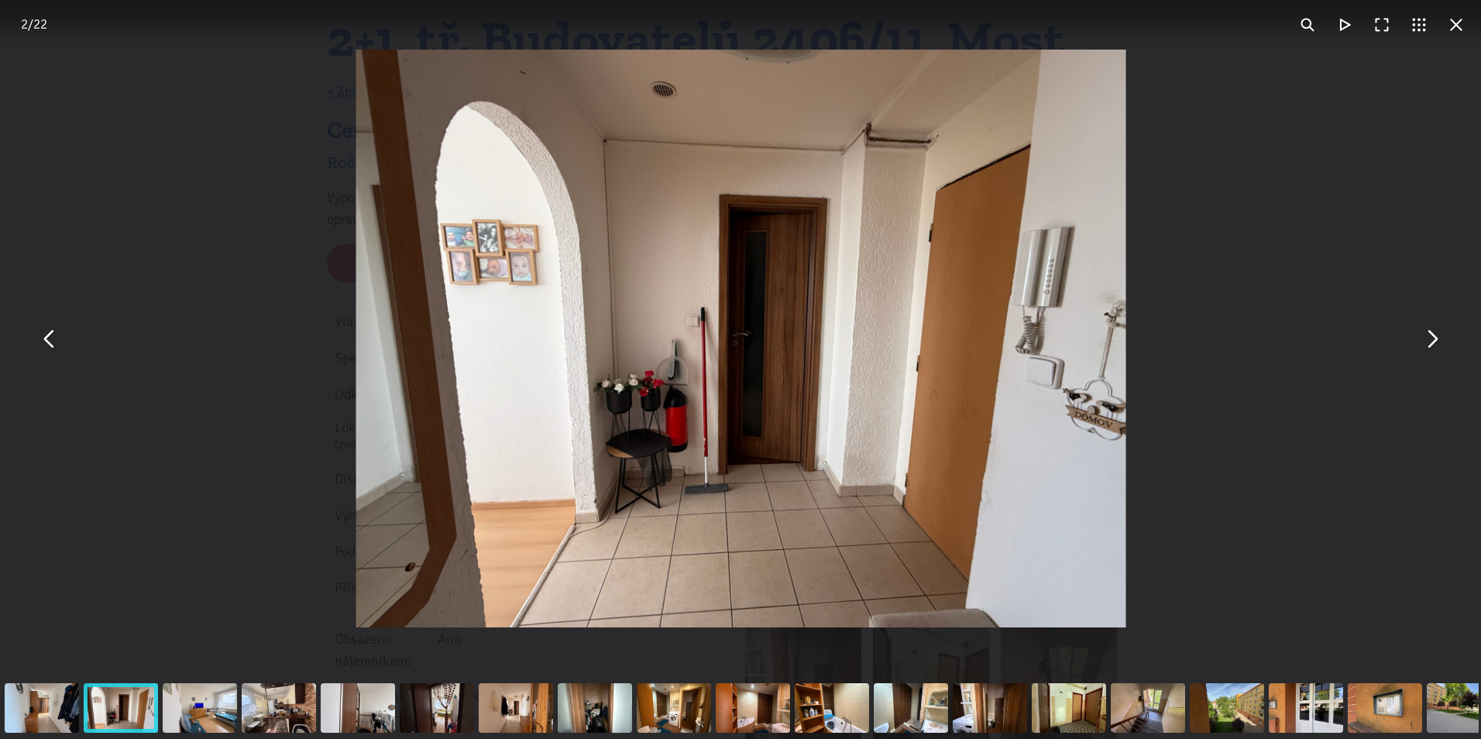
click at [1430, 345] on button "You can close this modal content with the ESC key" at bounding box center [1431, 338] width 37 height 37
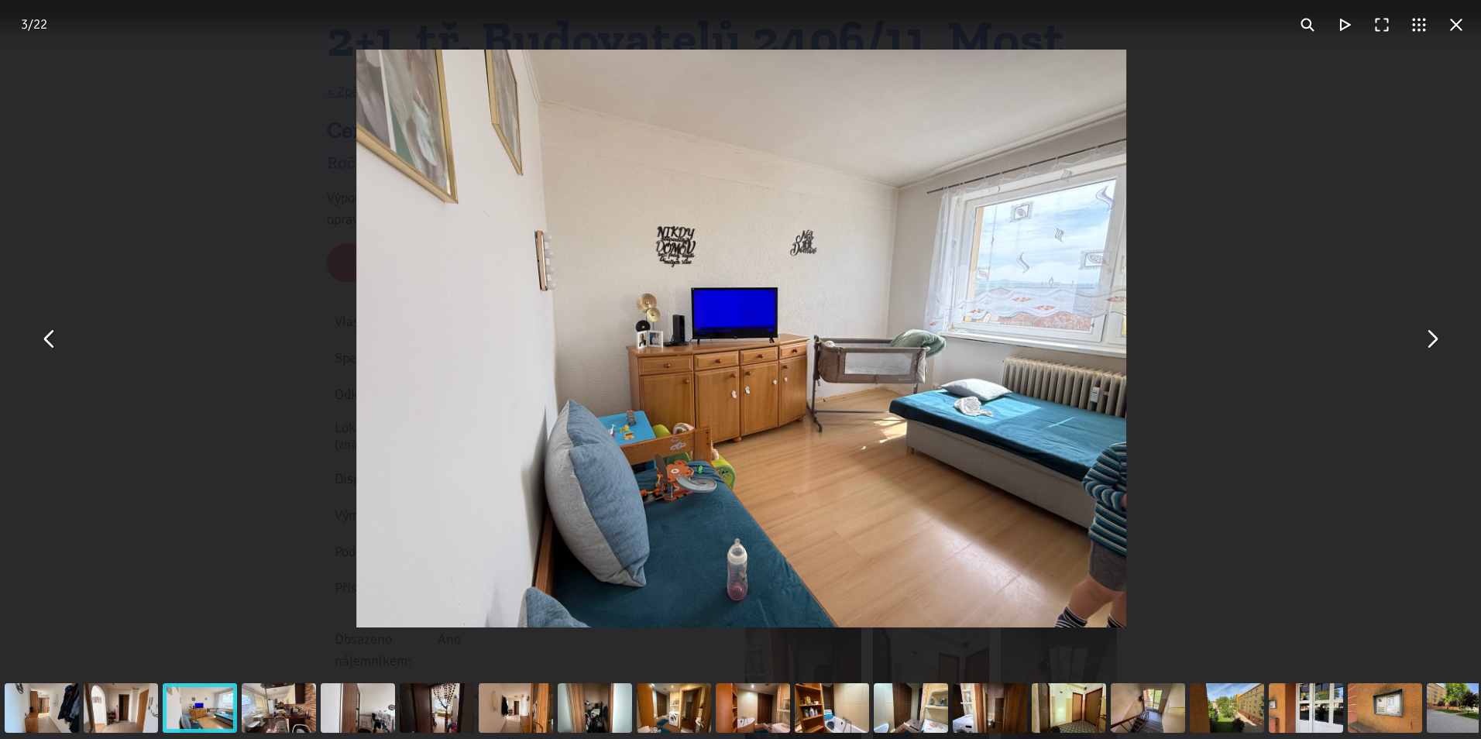
click at [1430, 345] on button "You can close this modal content with the ESC key" at bounding box center [1431, 338] width 37 height 37
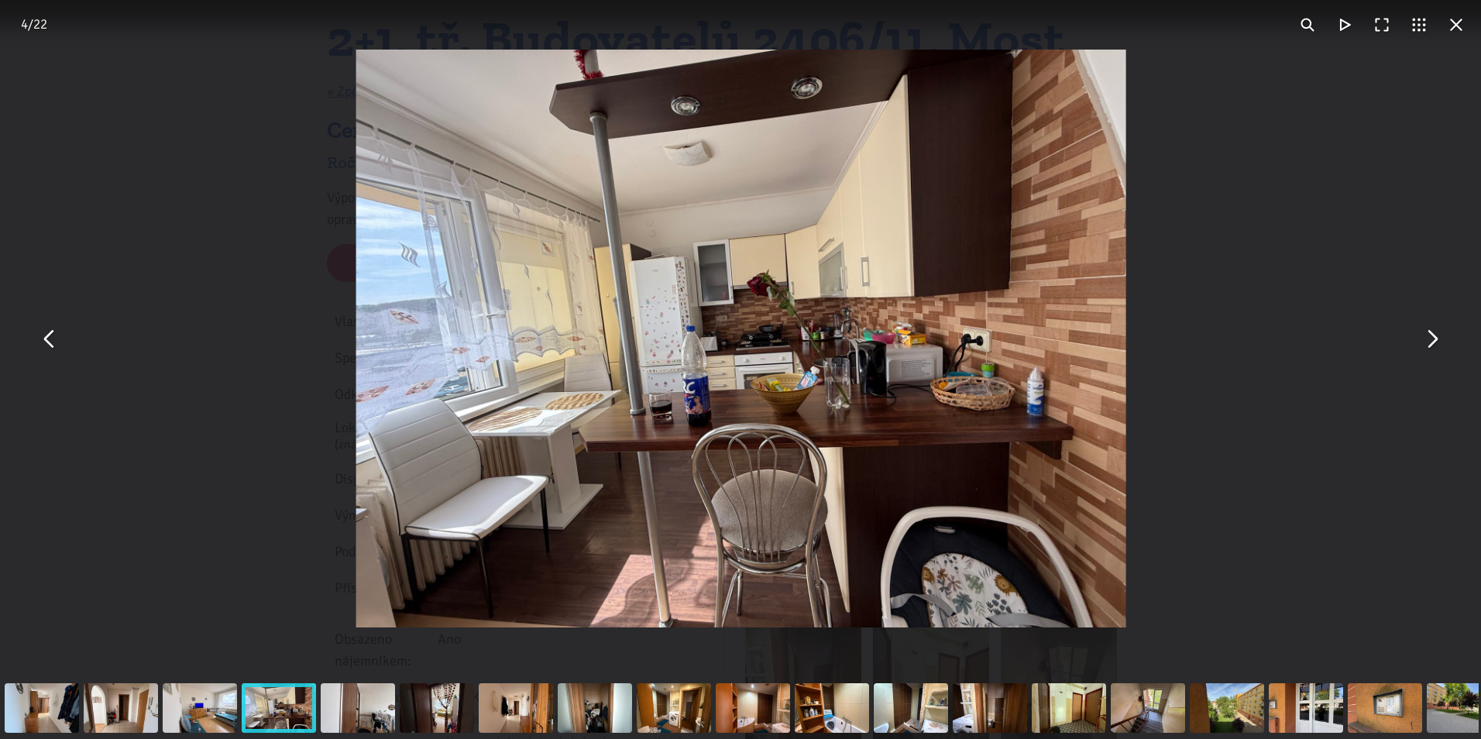
click at [1430, 345] on button "You can close this modal content with the ESC key" at bounding box center [1431, 338] width 37 height 37
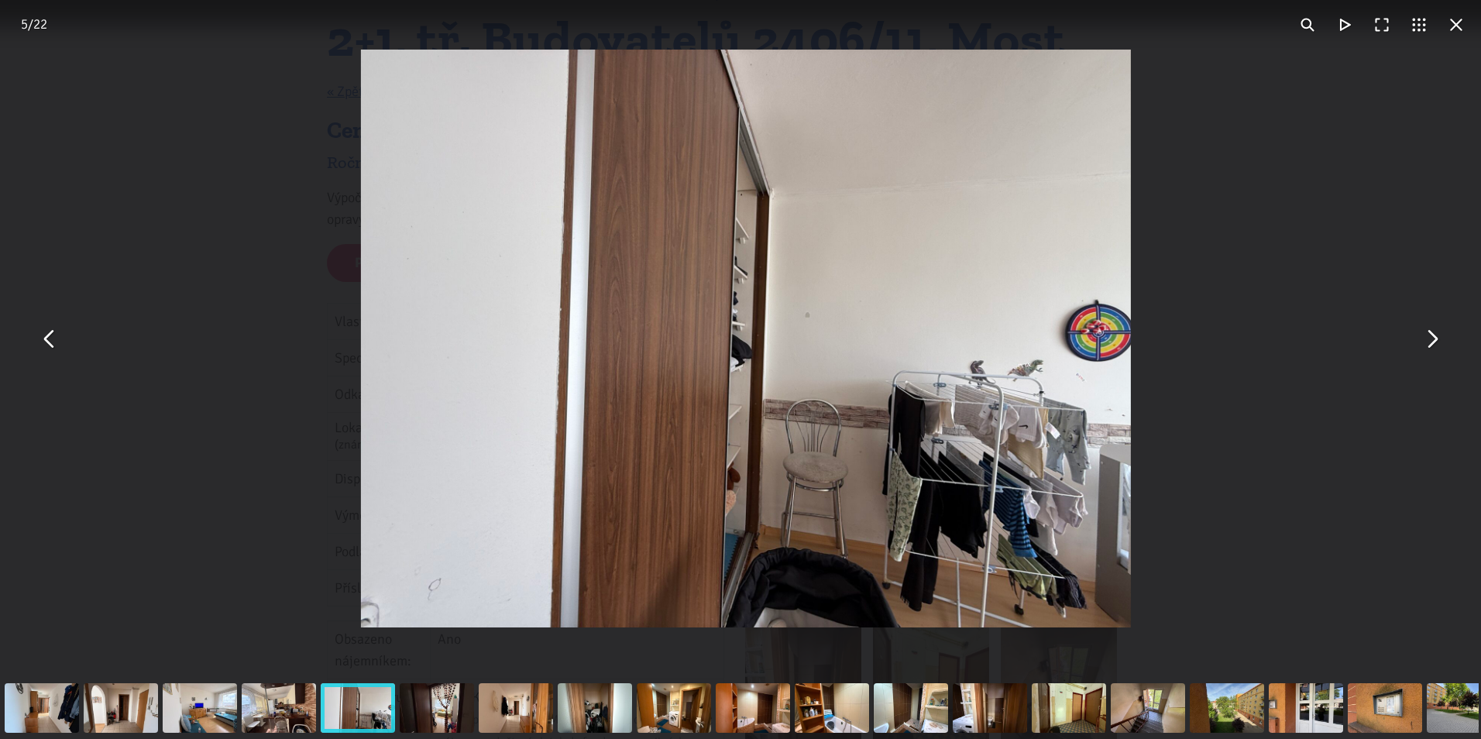
click at [1430, 345] on button "You can close this modal content with the ESC key" at bounding box center [1431, 338] width 37 height 37
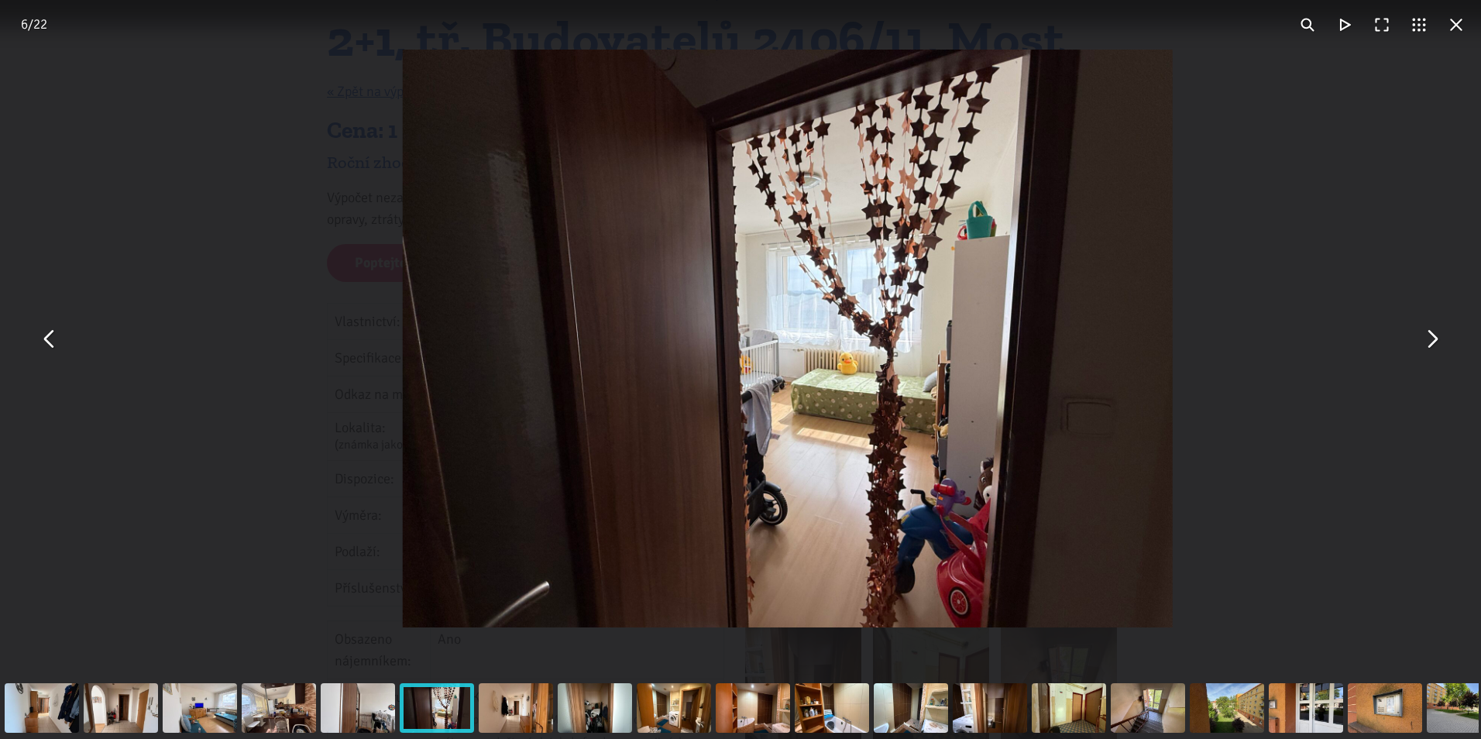
click at [1430, 345] on button "You can close this modal content with the ESC key" at bounding box center [1431, 338] width 37 height 37
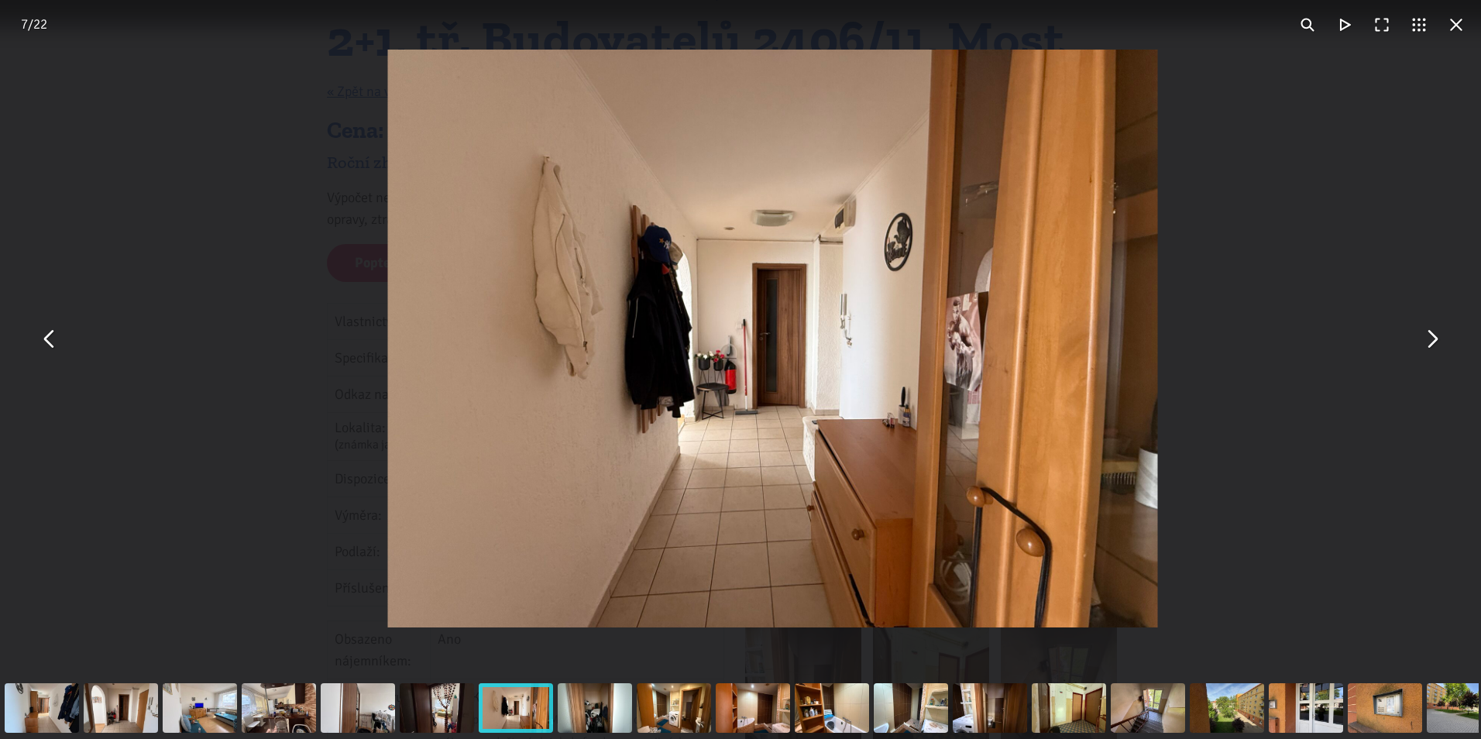
click at [1430, 345] on button "You can close this modal content with the ESC key" at bounding box center [1431, 338] width 37 height 37
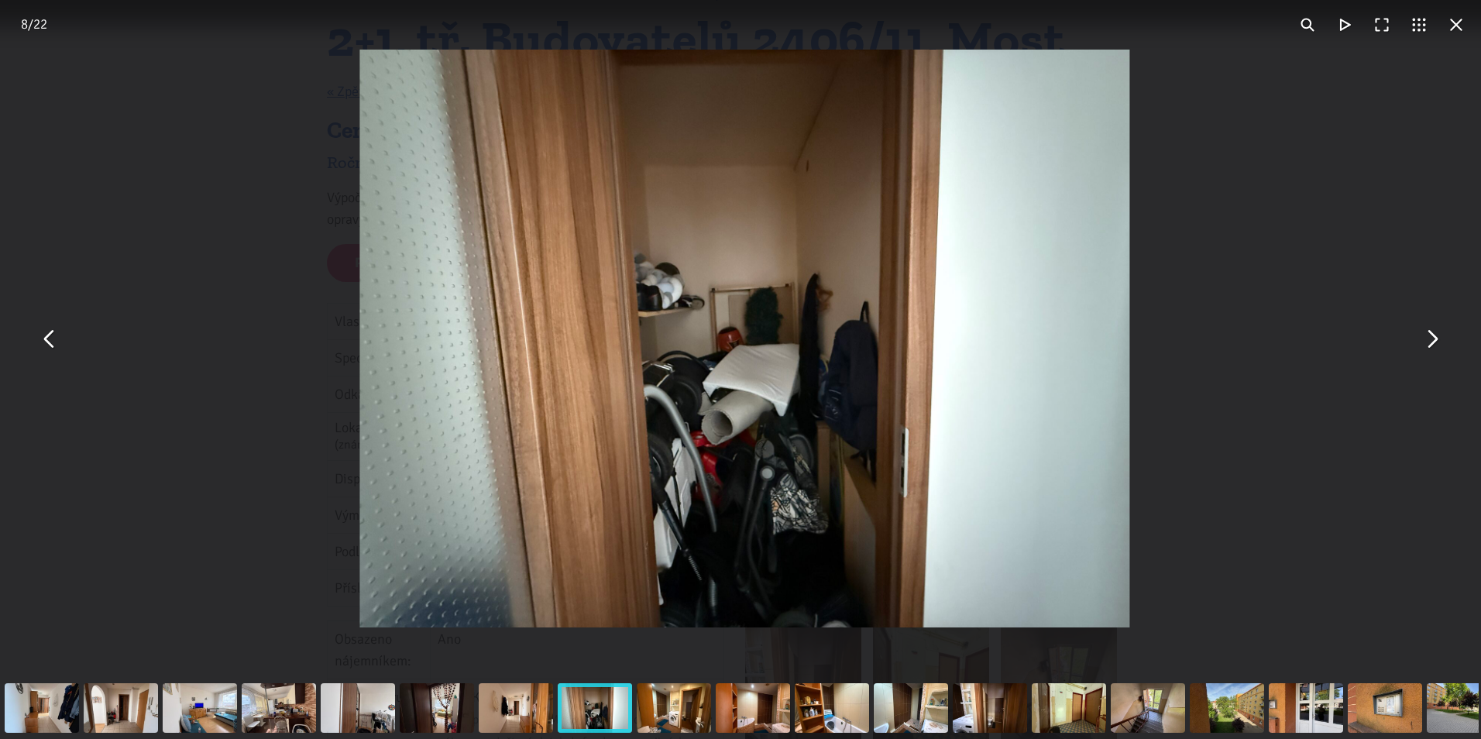
click at [1299, 271] on div "You can close this modal content with the ESC key" at bounding box center [744, 338] width 1481 height 677
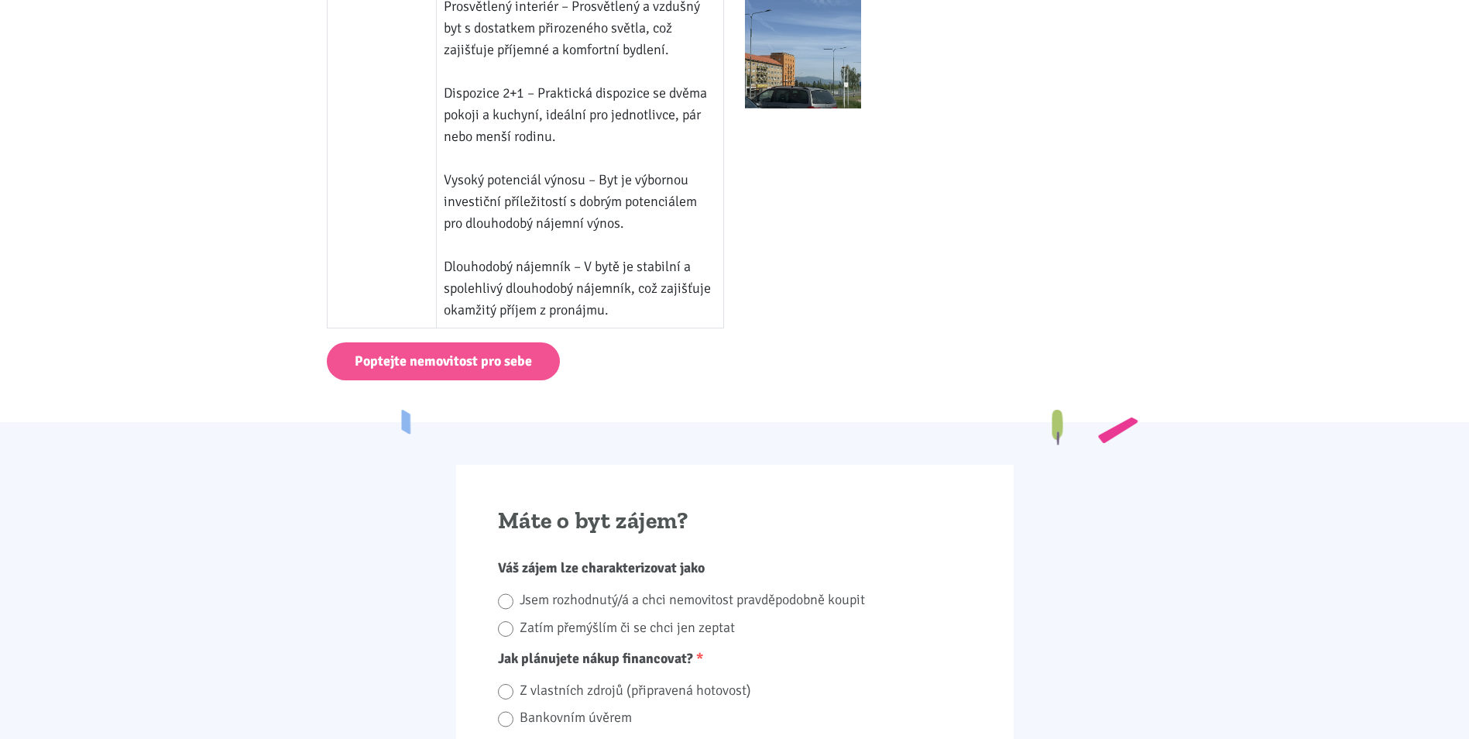
scroll to position [1549, 0]
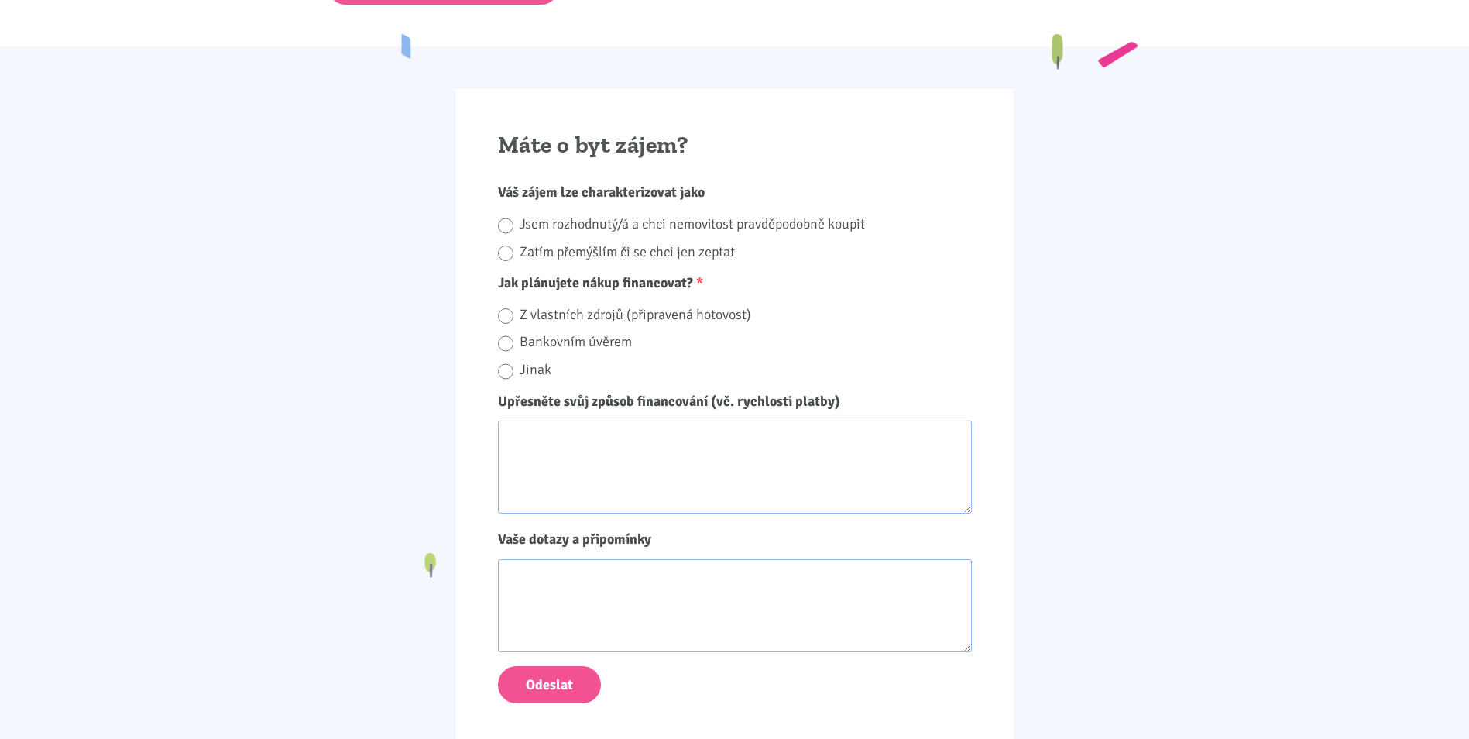
click at [604, 345] on label "Bankovním úvěrem" at bounding box center [746, 342] width 452 height 24
click at [514, 345] on input "Bankovním úvěrem" at bounding box center [505, 343] width 15 height 21
radio input "true"
click at [589, 455] on textarea "Upřesněte svůj způsob financování (vč. rychlosti platby)" at bounding box center [735, 467] width 474 height 93
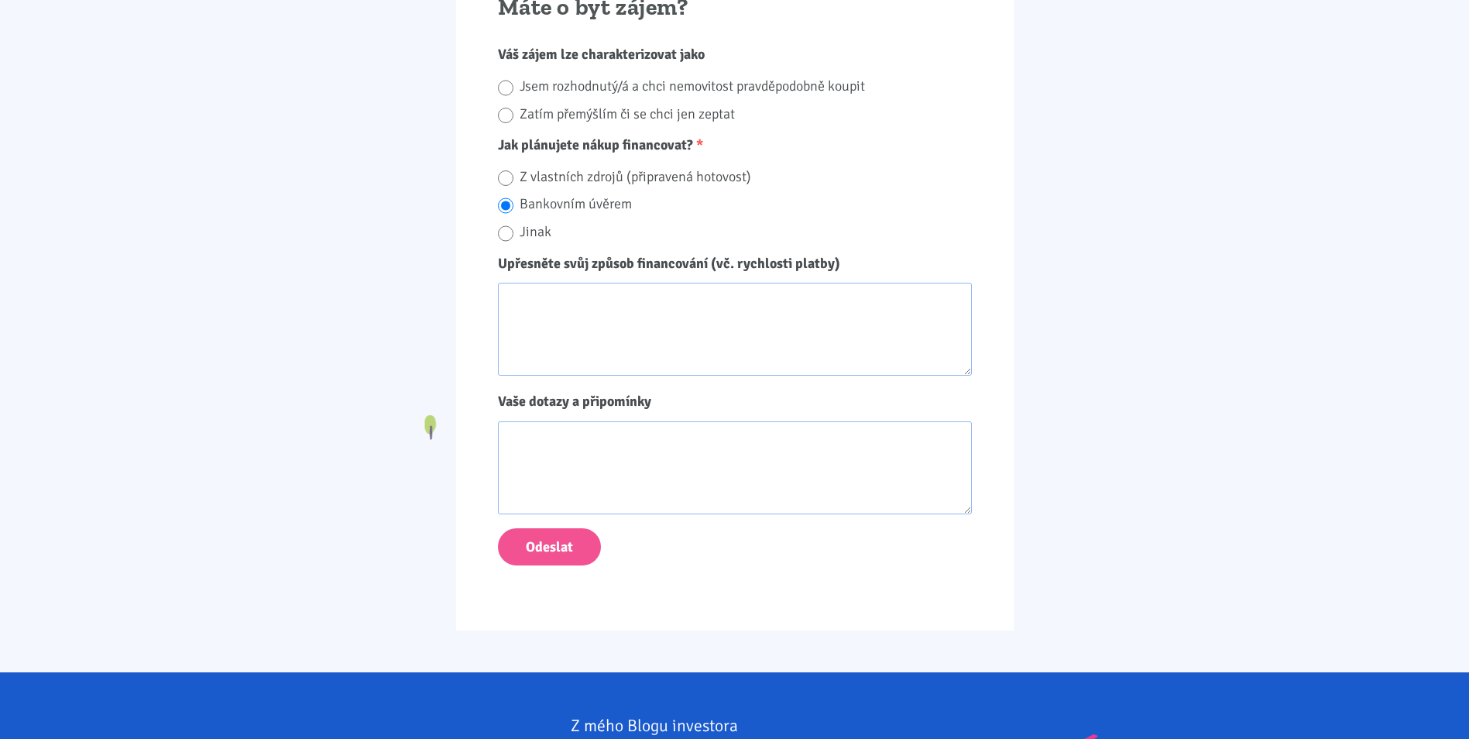
scroll to position [1704, 0]
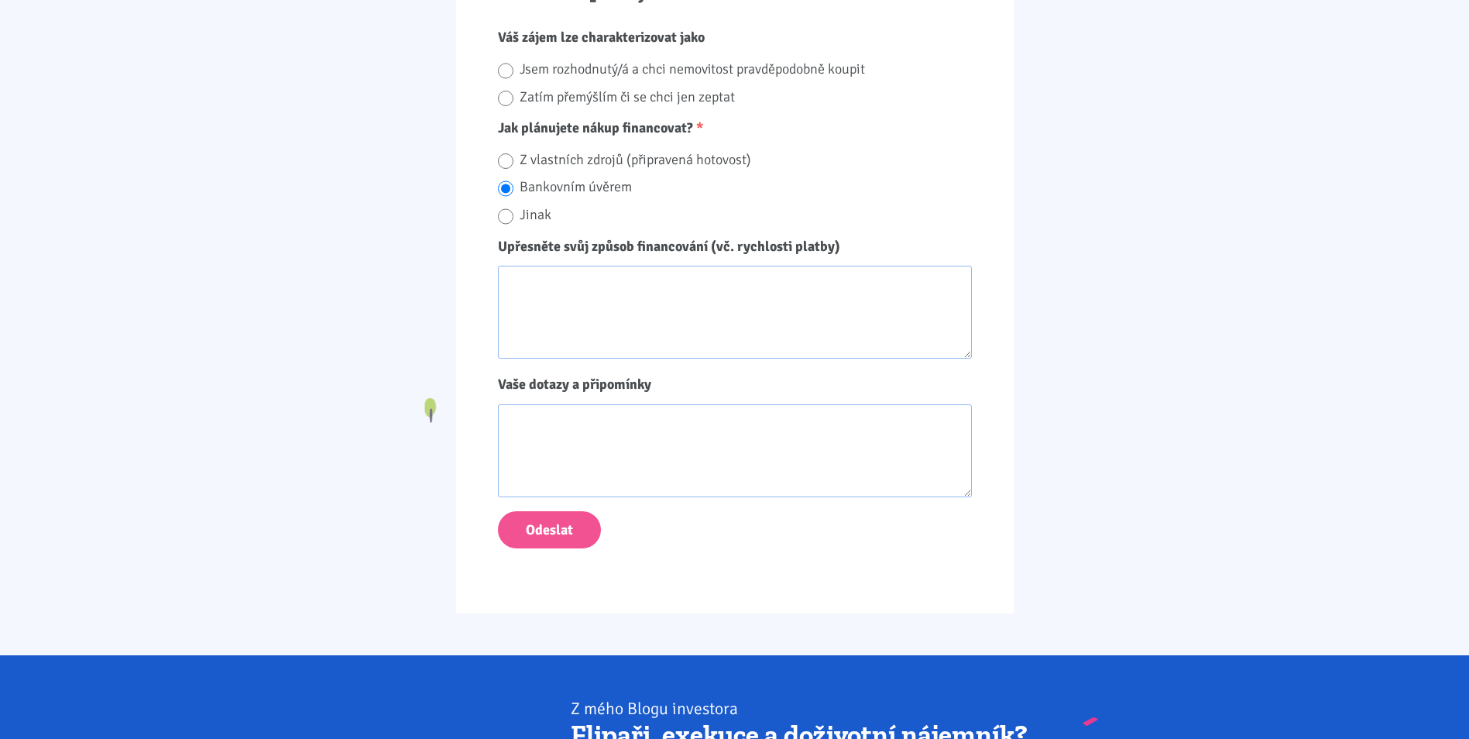
click at [589, 455] on textarea "Vaše dotazy a připomínky" at bounding box center [735, 450] width 474 height 93
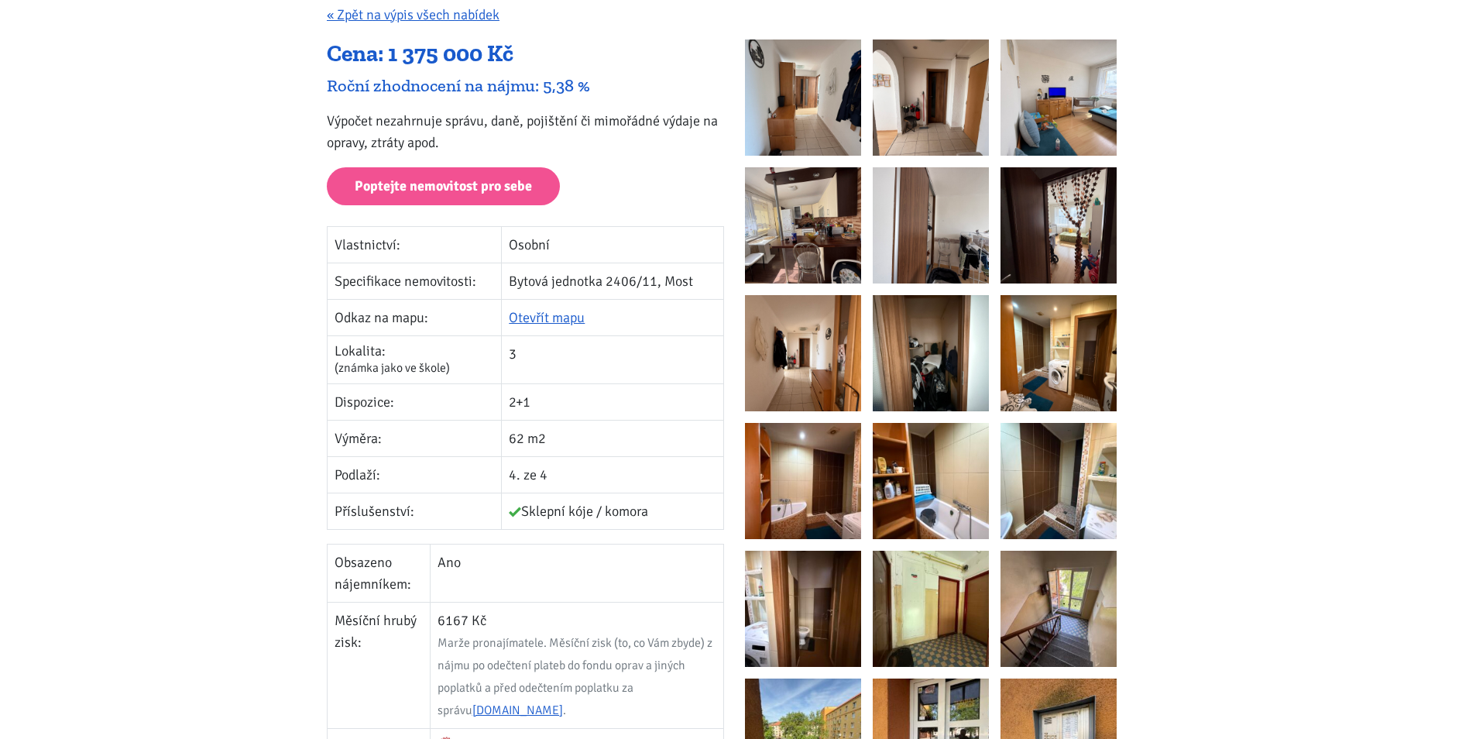
scroll to position [0, 0]
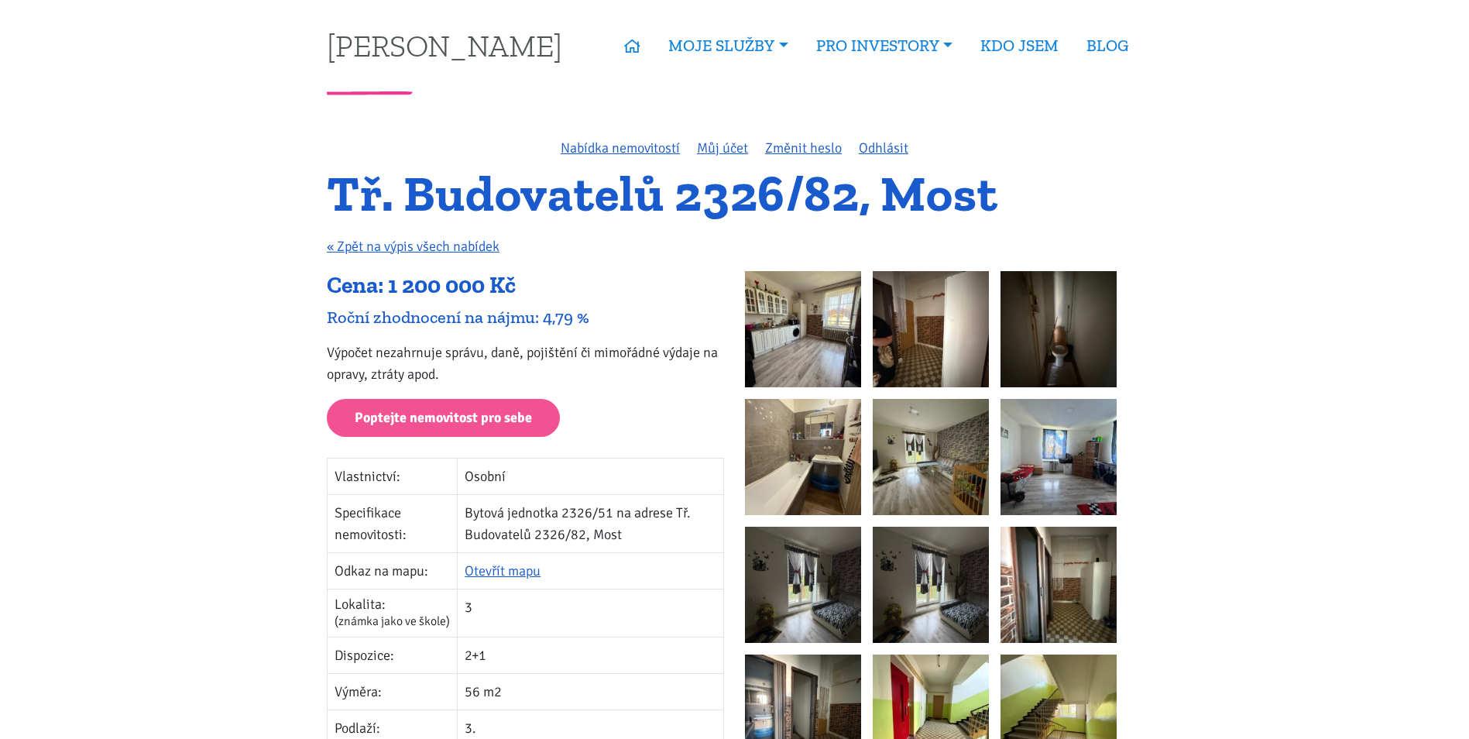
click at [820, 324] on img at bounding box center [803, 329] width 116 height 116
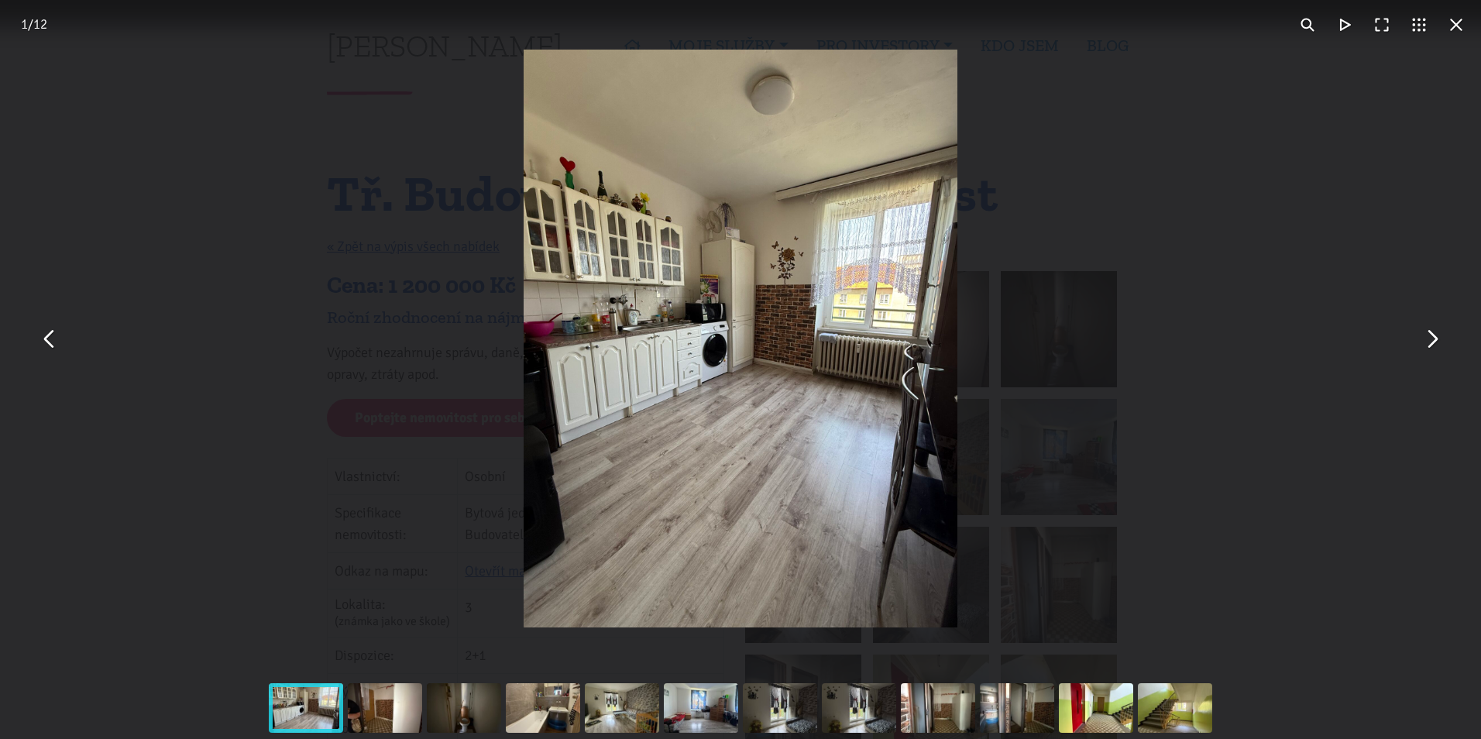
click at [1430, 335] on button "You can close this modal content with the ESC key" at bounding box center [1431, 338] width 37 height 37
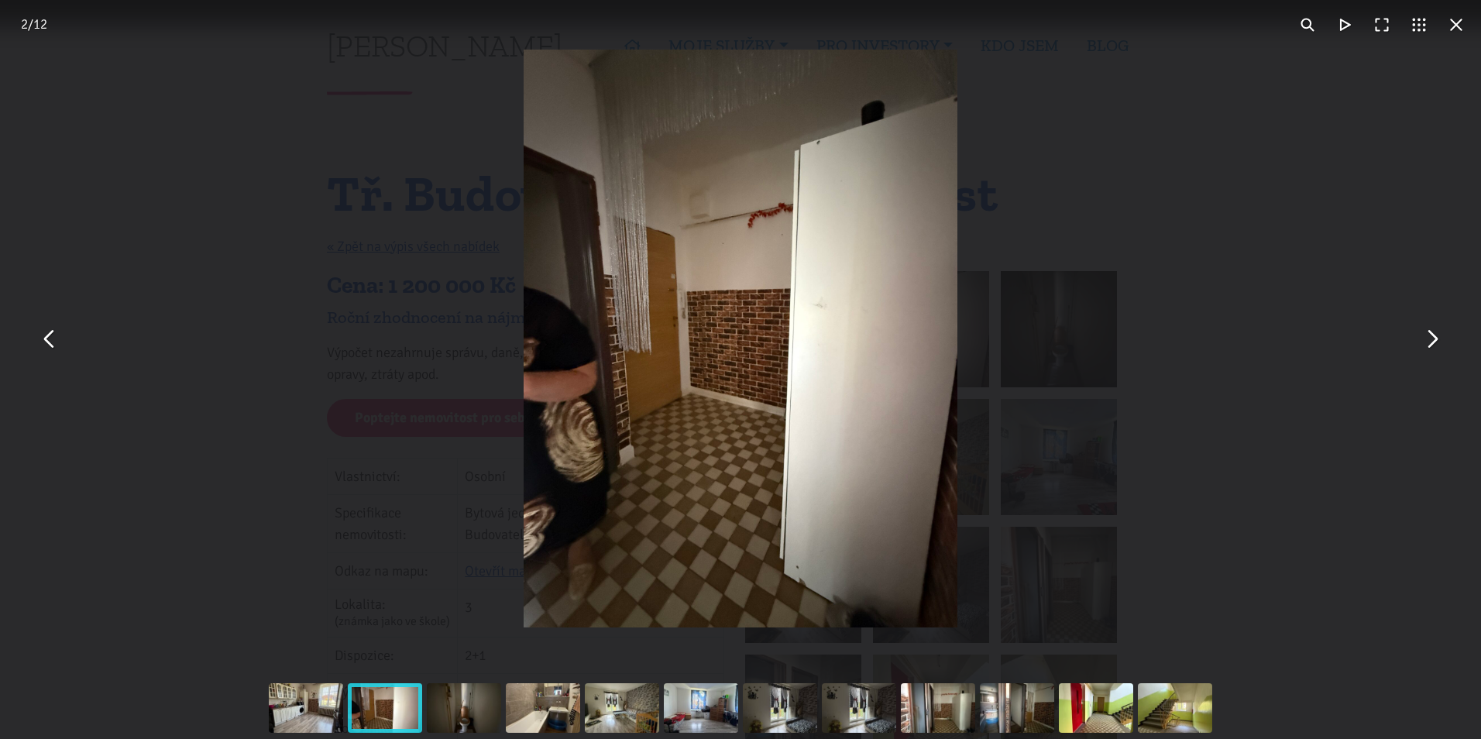
click at [1430, 335] on button "You can close this modal content with the ESC key" at bounding box center [1431, 338] width 37 height 37
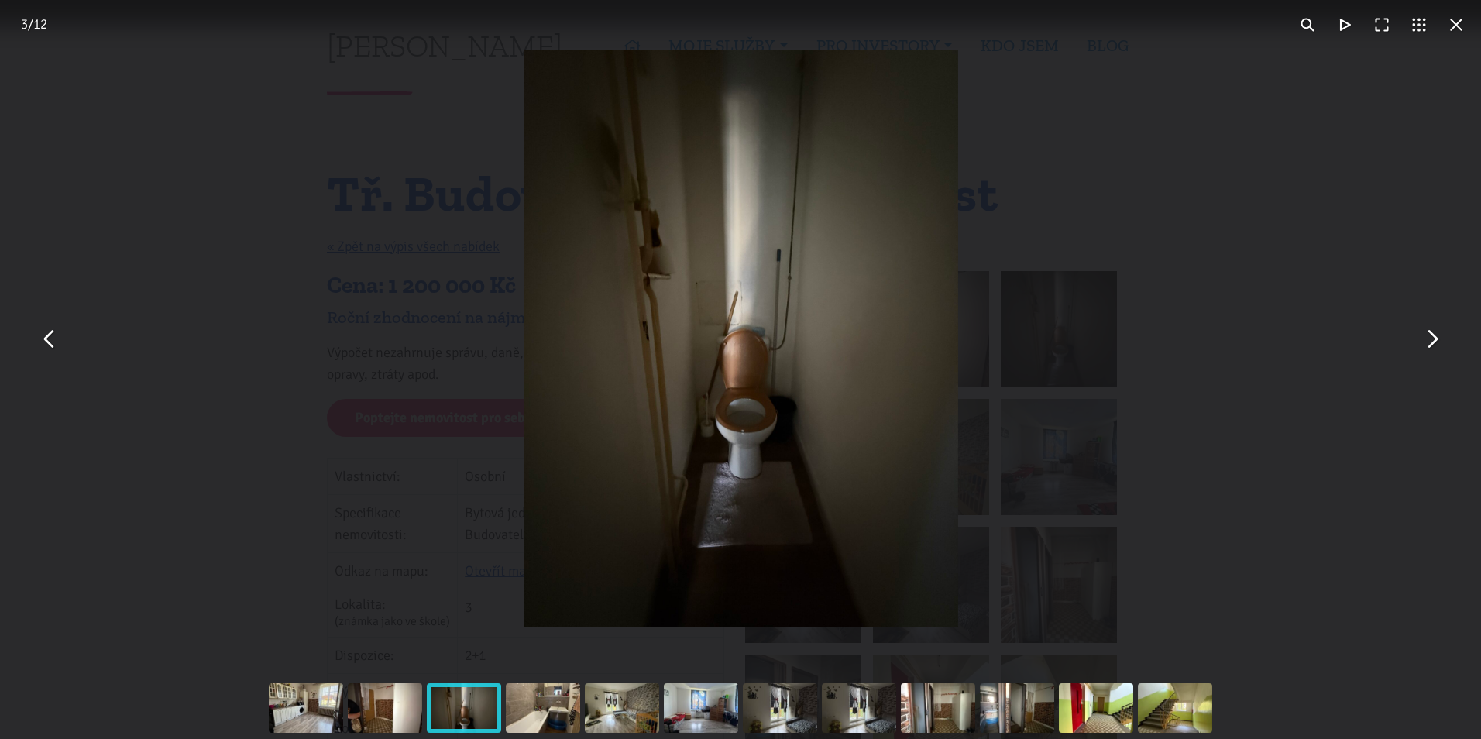
click at [1430, 335] on button "You can close this modal content with the ESC key" at bounding box center [1431, 338] width 37 height 37
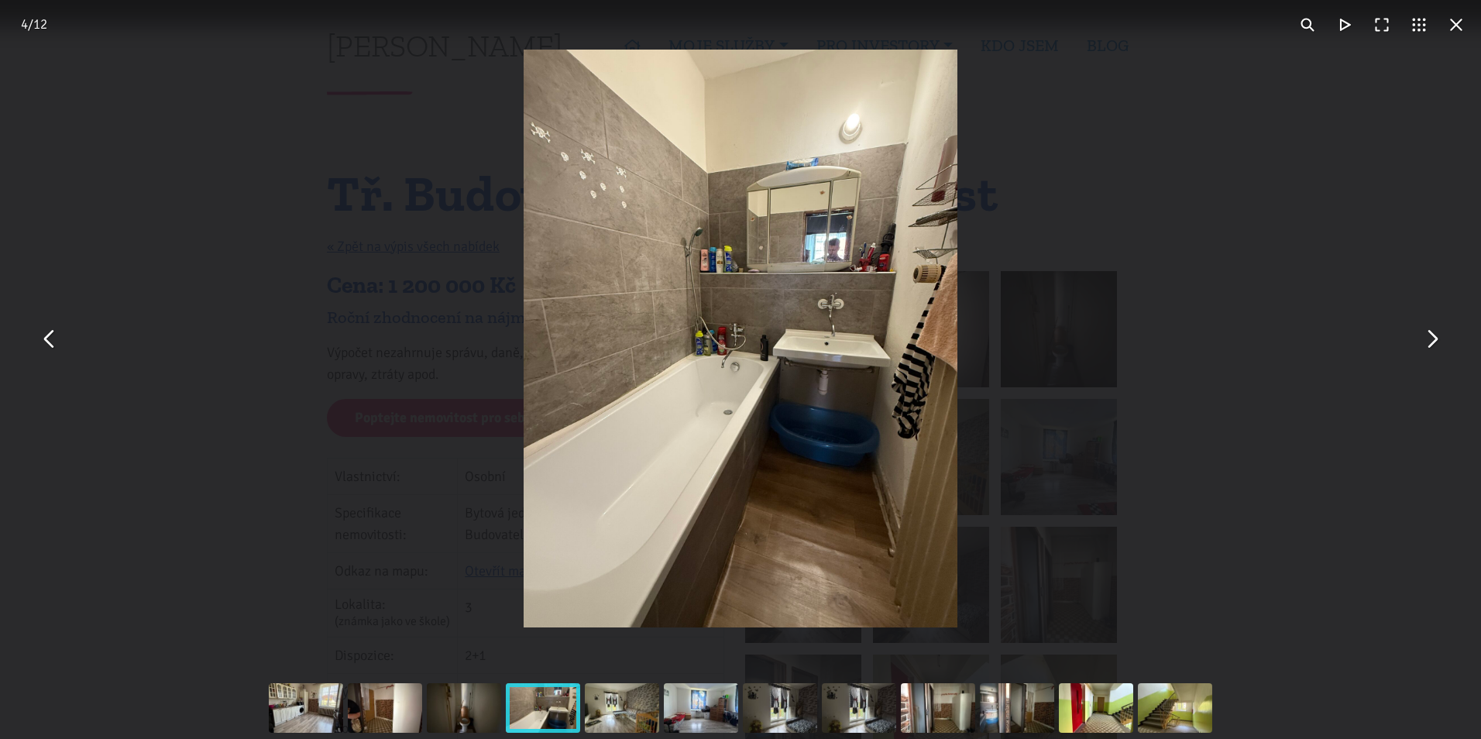
click at [1430, 335] on button "You can close this modal content with the ESC key" at bounding box center [1431, 338] width 37 height 37
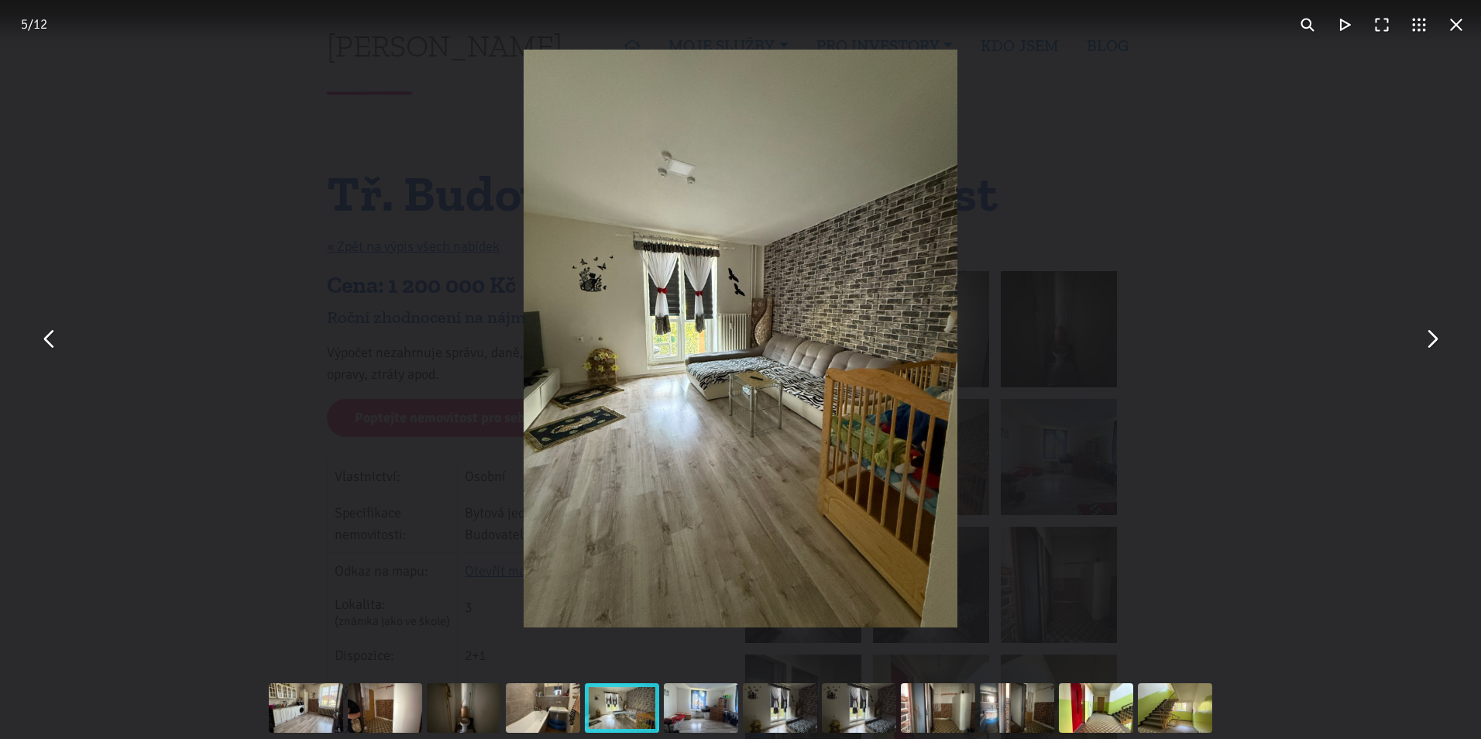
click at [40, 351] on button "You can close this modal content with the ESC key" at bounding box center [49, 338] width 37 height 37
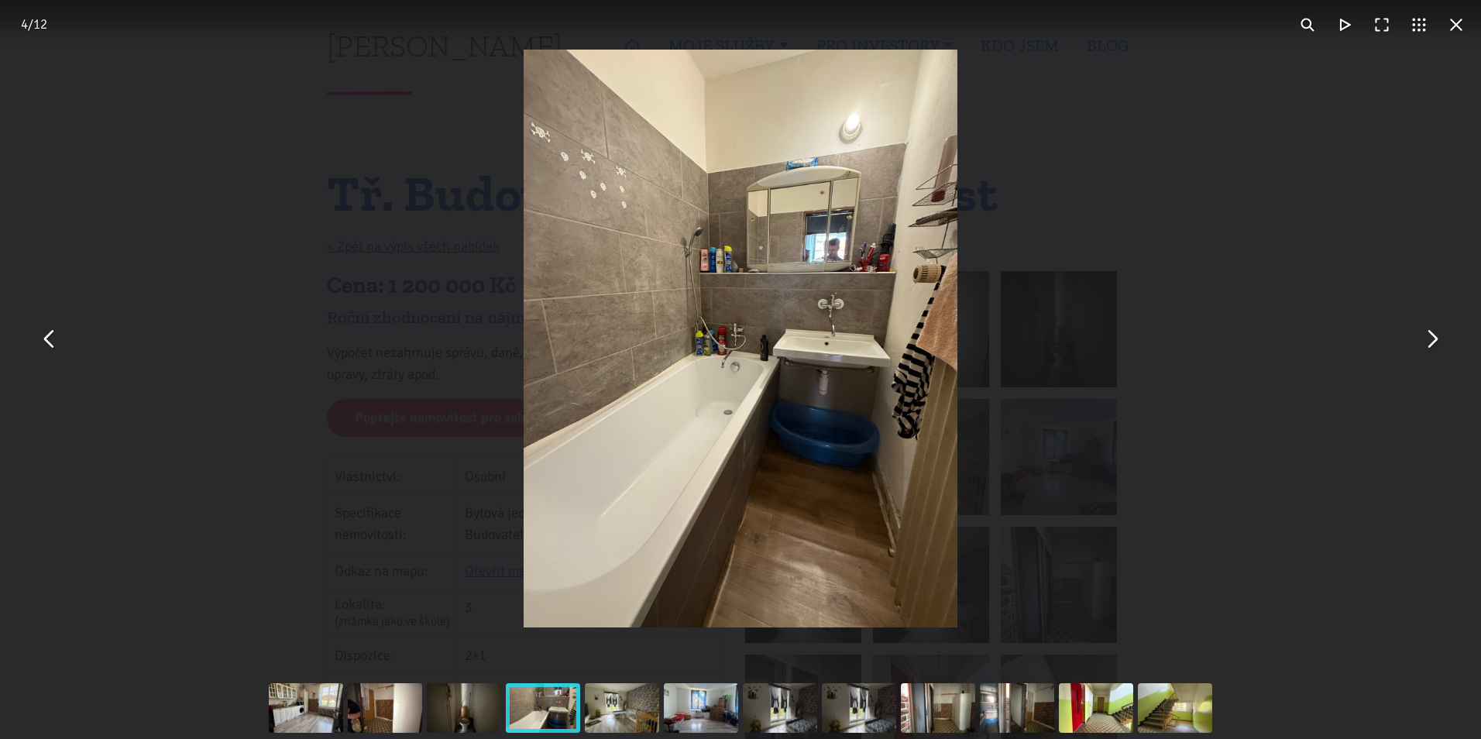
click at [1435, 345] on button "You can close this modal content with the ESC key" at bounding box center [1431, 338] width 37 height 37
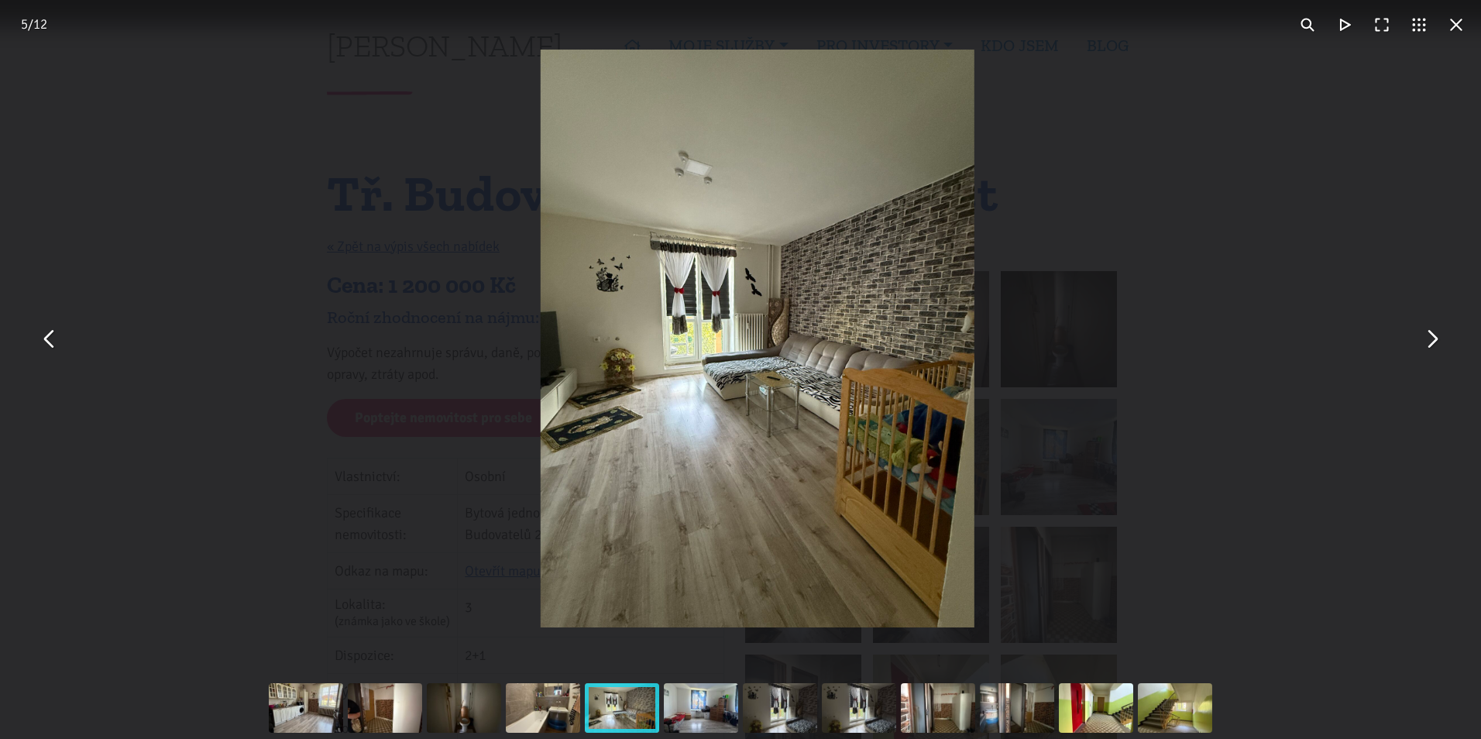
click at [1432, 342] on button "You can close this modal content with the ESC key" at bounding box center [1431, 338] width 37 height 37
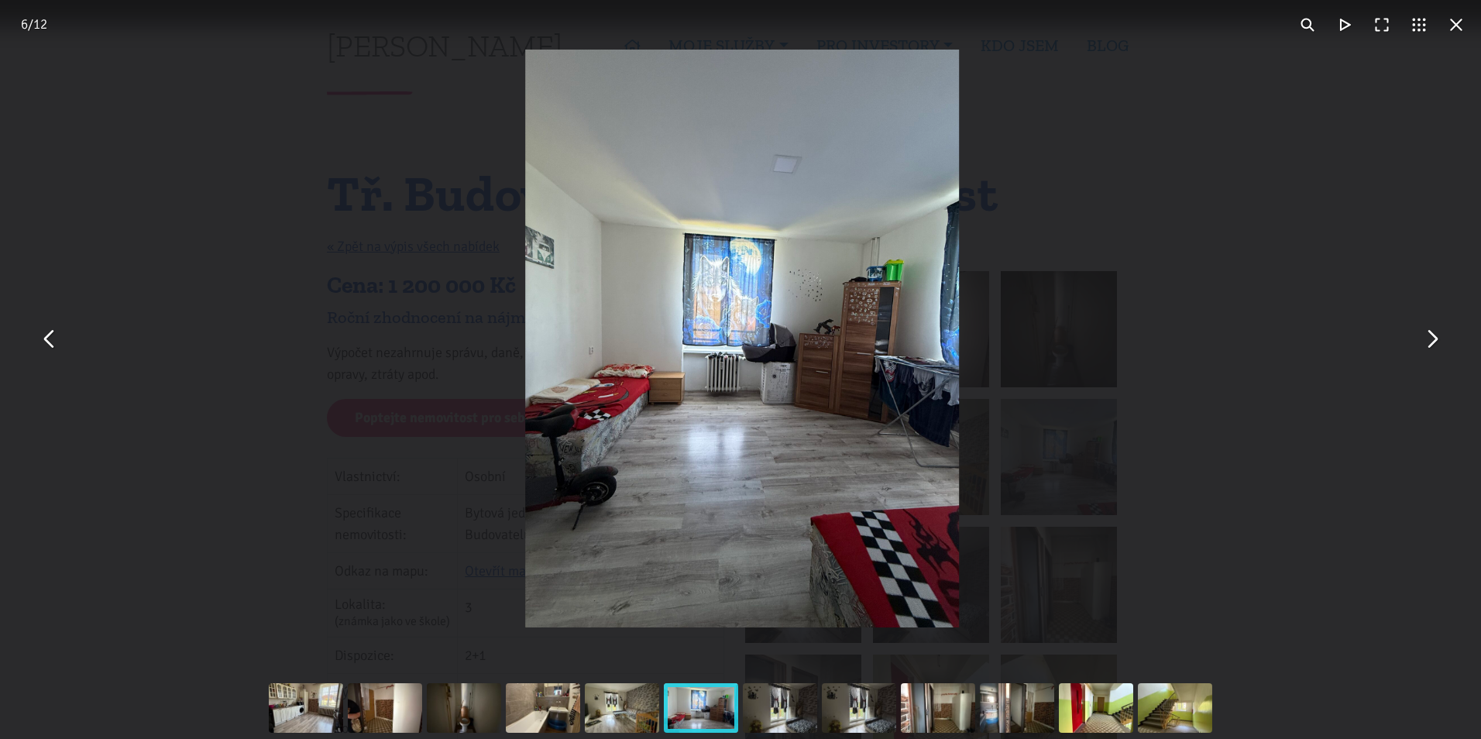
click at [1432, 342] on button "You can close this modal content with the ESC key" at bounding box center [1431, 338] width 37 height 37
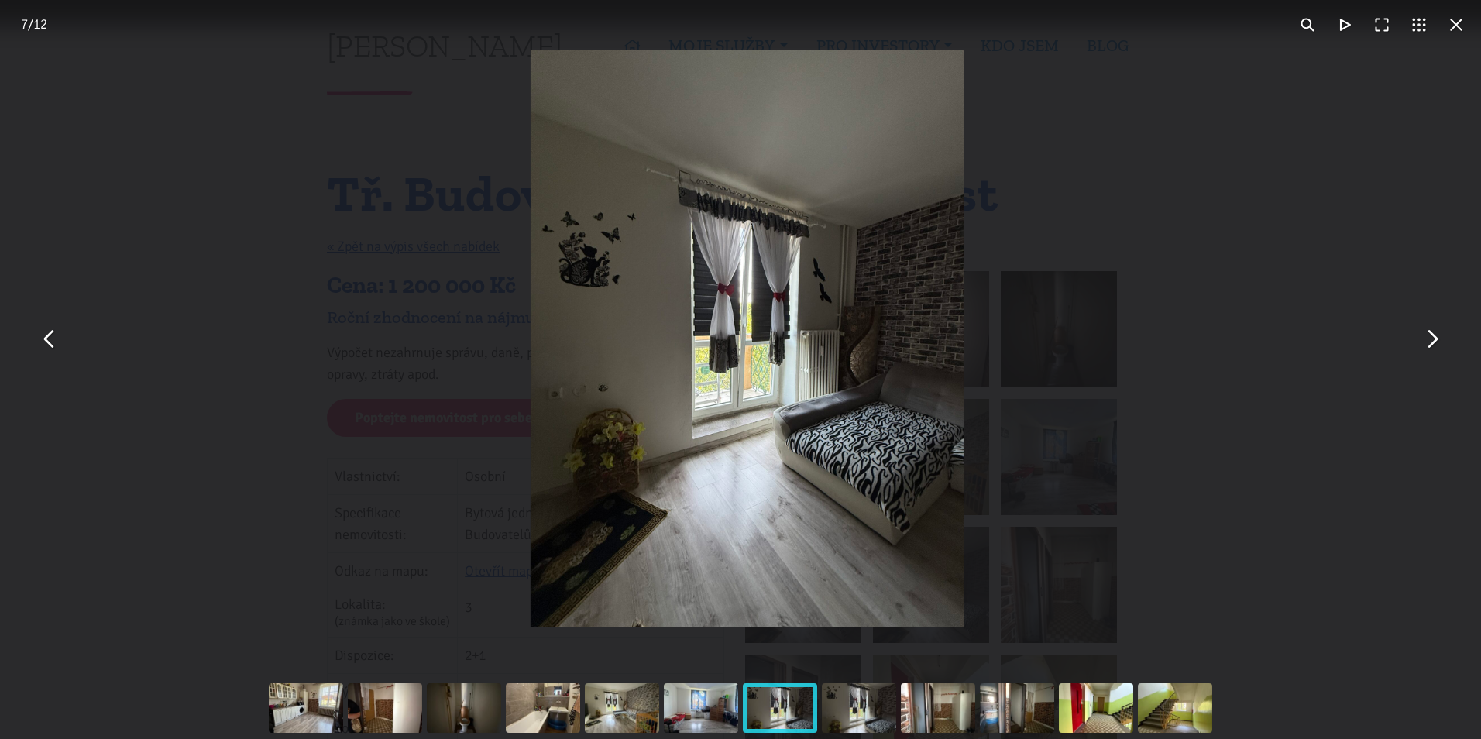
click at [1432, 342] on button "You can close this modal content with the ESC key" at bounding box center [1431, 338] width 37 height 37
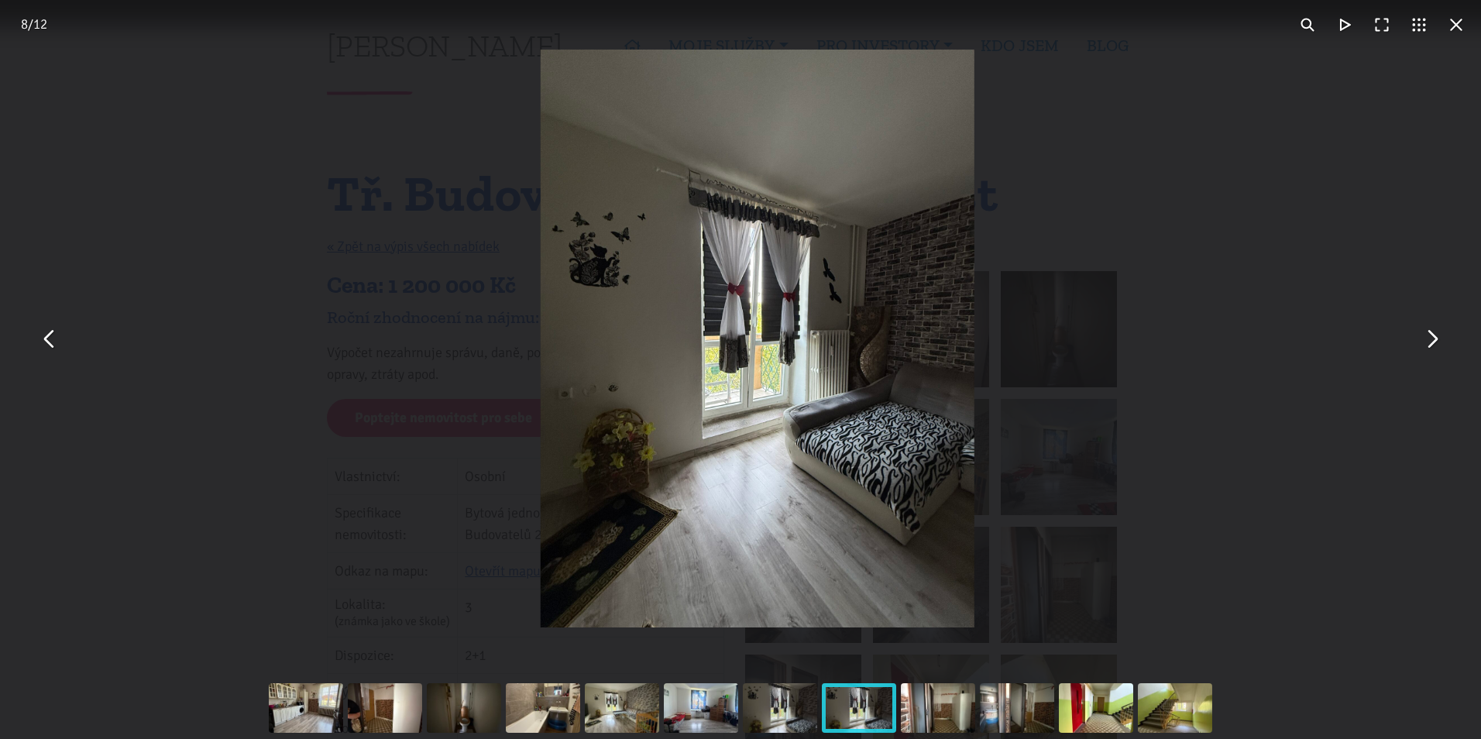
click at [1277, 199] on div "You can close this modal content with the ESC key" at bounding box center [757, 338] width 1481 height 677
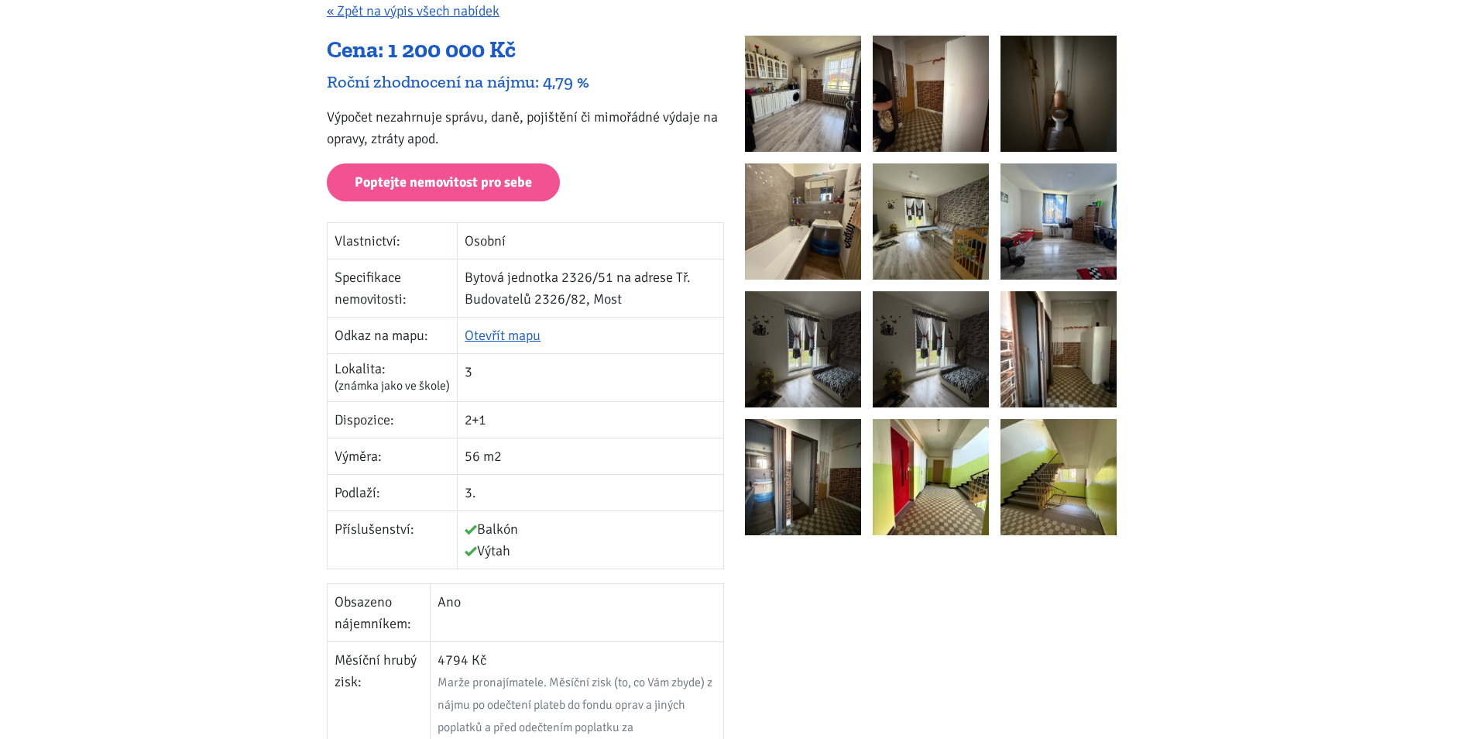
scroll to position [232, 0]
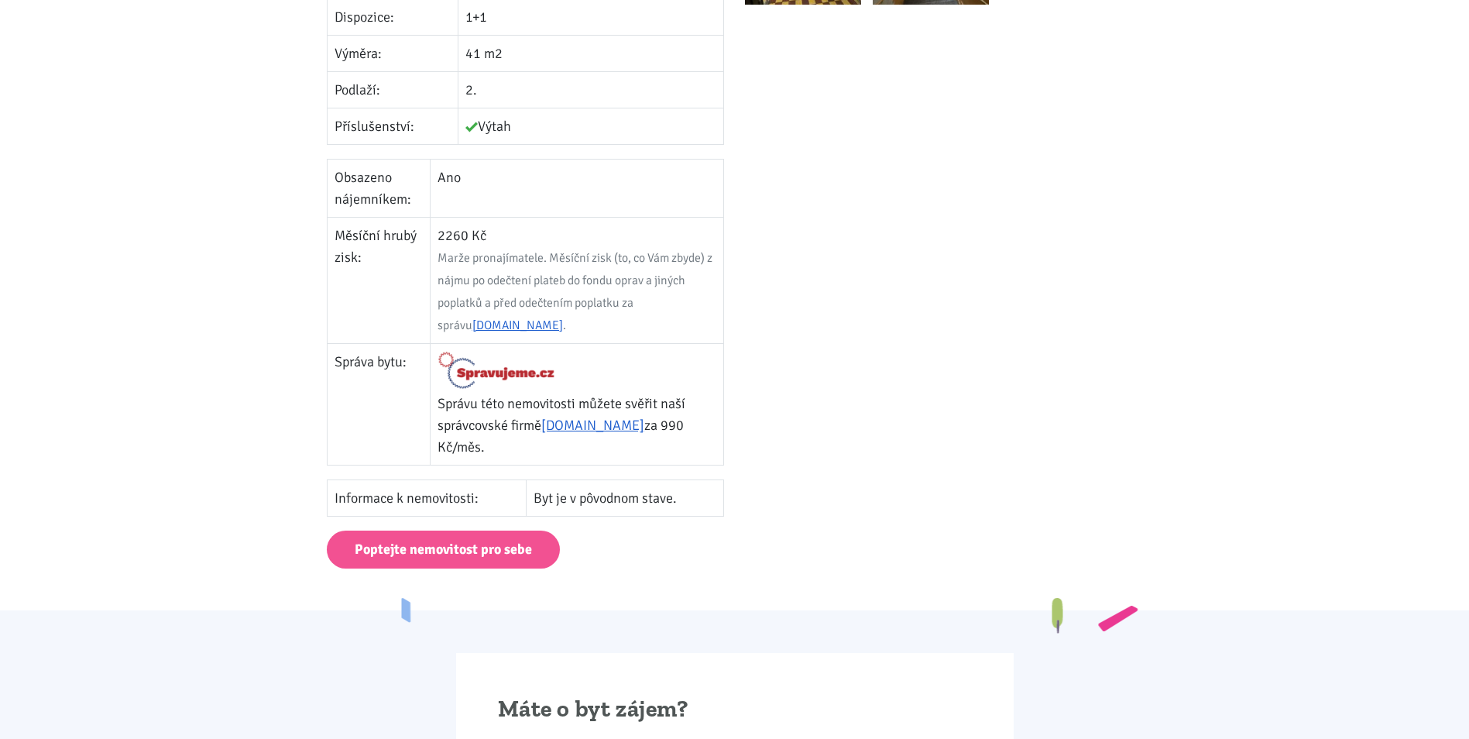
scroll to position [465, 0]
